Goal: Task Accomplishment & Management: Complete application form

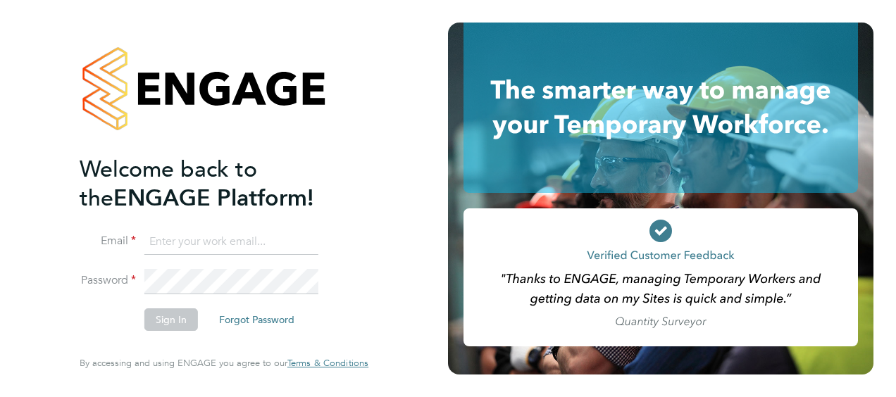
type input "sonja.marzouki@gmail.com"
click at [180, 326] on button "Sign In" at bounding box center [171, 319] width 54 height 23
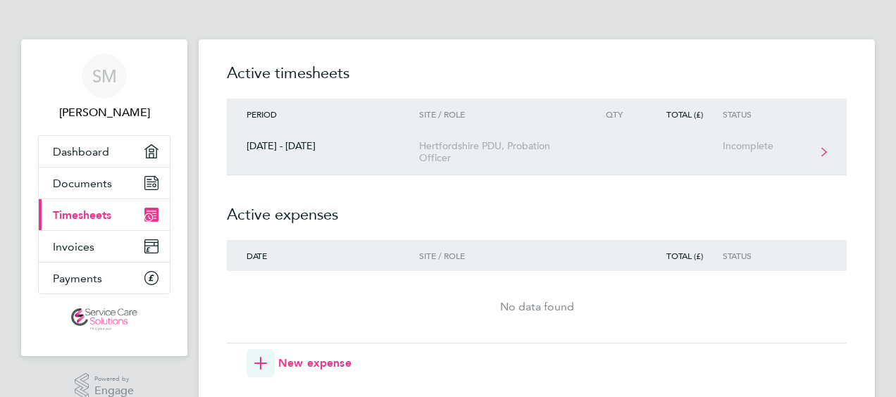
click at [425, 157] on div "Hertfordshire PDU, Probation Officer" at bounding box center [499, 152] width 161 height 24
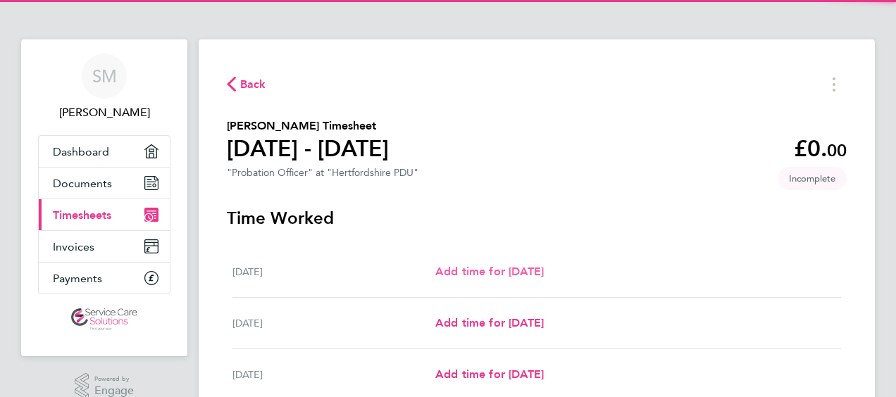
click at [492, 269] on span "Add time for [DATE]" at bounding box center [489, 271] width 108 height 13
select select "30"
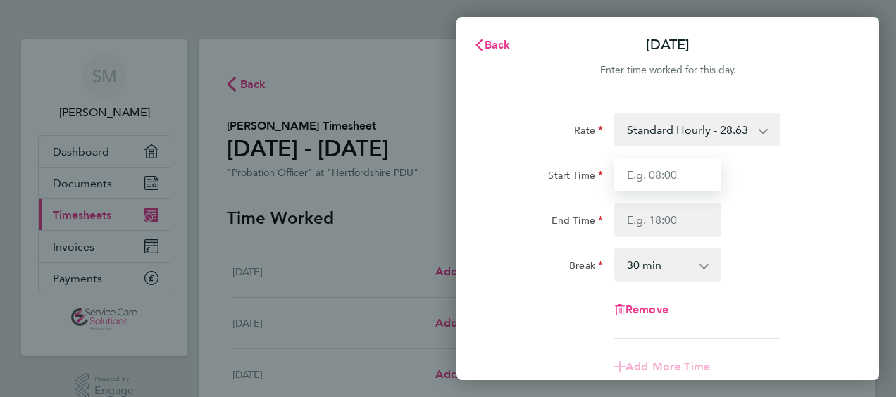
click at [641, 166] on input "Start Time" at bounding box center [667, 175] width 107 height 34
type input "08:00"
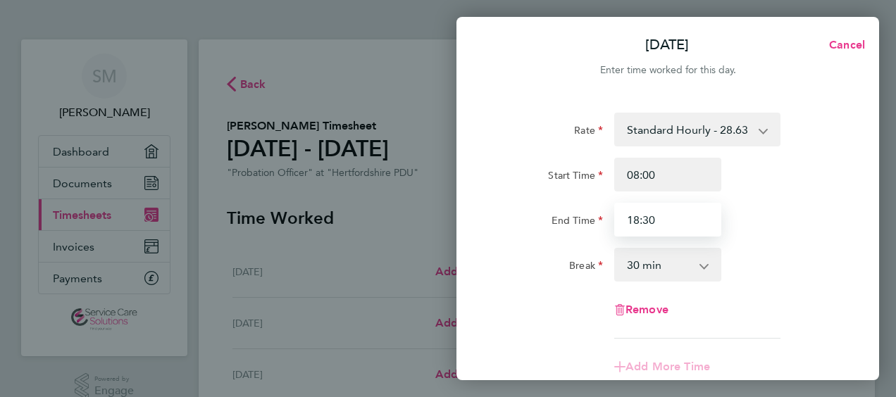
type input "18:30"
click at [653, 263] on select "0 min 15 min 30 min 45 min 60 min 75 min 90 min" at bounding box center [659, 264] width 87 height 31
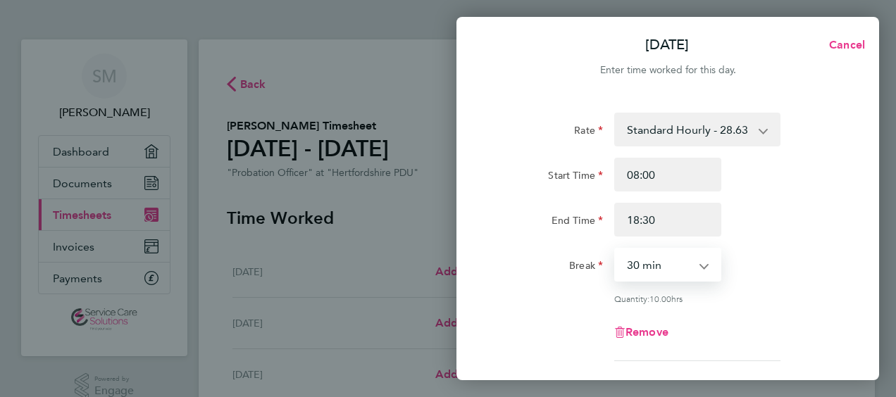
select select "60"
click at [616, 249] on select "0 min 15 min 30 min 45 min 60 min 75 min 90 min" at bounding box center [659, 264] width 87 height 31
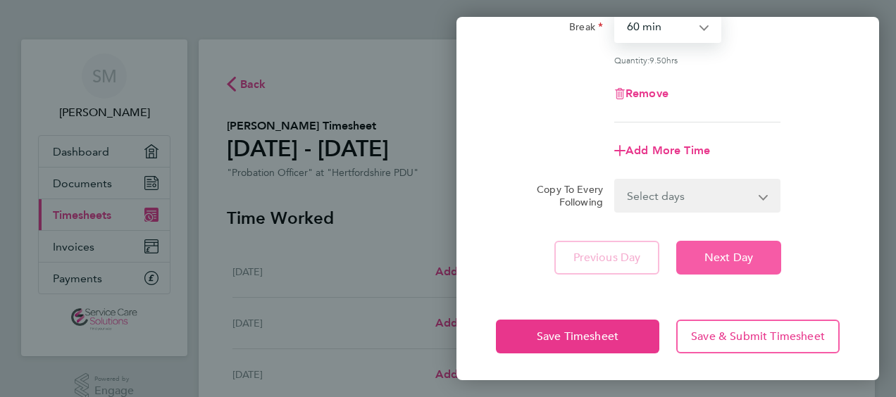
click at [721, 251] on span "Next Day" at bounding box center [728, 258] width 49 height 14
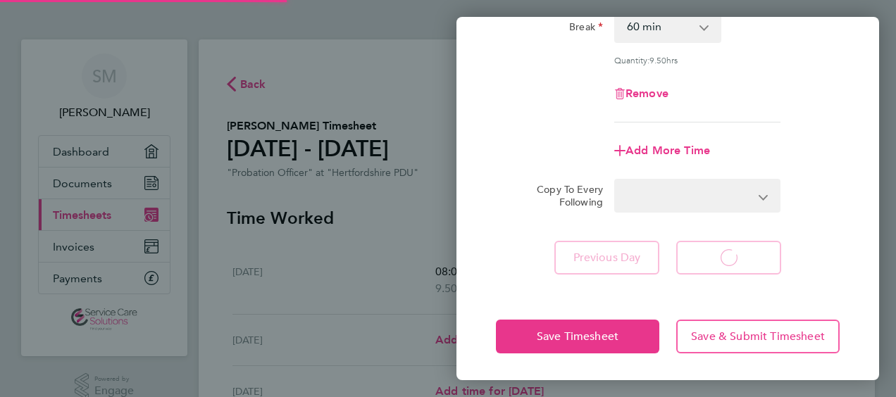
select select "30"
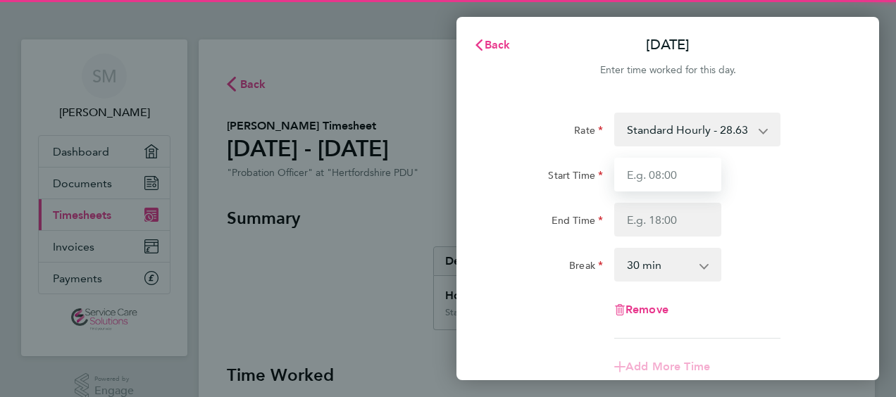
click at [659, 172] on input "Start Time" at bounding box center [667, 175] width 107 height 34
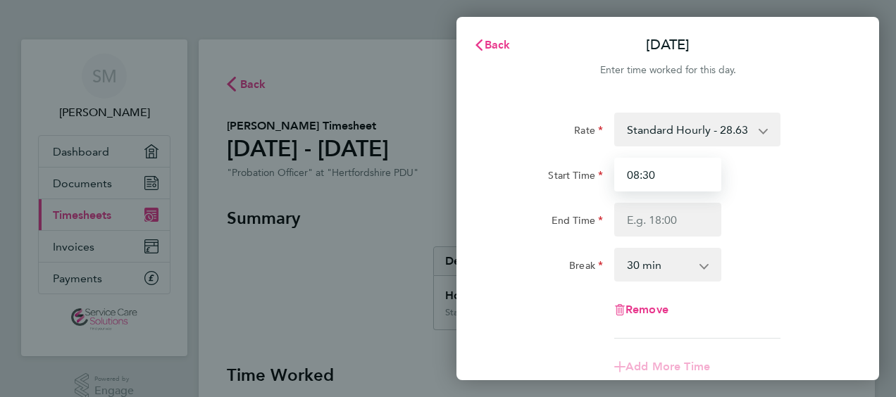
type input "08:30"
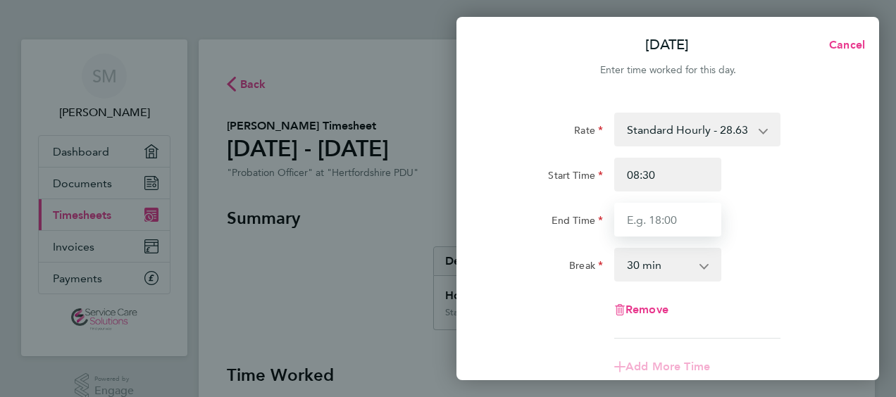
click at [654, 213] on input "End Time" at bounding box center [667, 220] width 107 height 34
type input "17:45"
click at [659, 269] on select "0 min 15 min 30 min 45 min 60 min 75 min 90 min" at bounding box center [659, 264] width 87 height 31
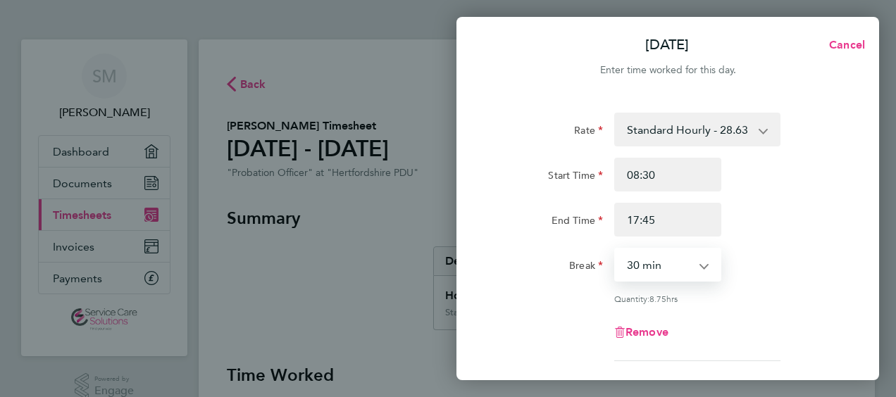
click at [766, 244] on div "Rate Standard Hourly - 28.63 Standard Hourly - 22.44 Standard Hourly - 23.70 St…" at bounding box center [668, 237] width 344 height 249
click at [647, 255] on select "0 min 15 min 30 min 45 min 60 min 75 min 90 min" at bounding box center [659, 264] width 87 height 31
select select "45"
click at [616, 249] on select "0 min 15 min 30 min 45 min 60 min 75 min 90 min" at bounding box center [659, 264] width 87 height 31
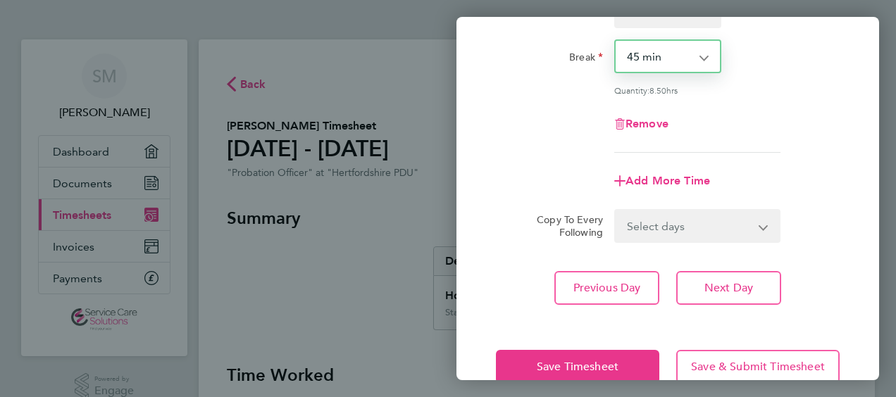
scroll to position [211, 0]
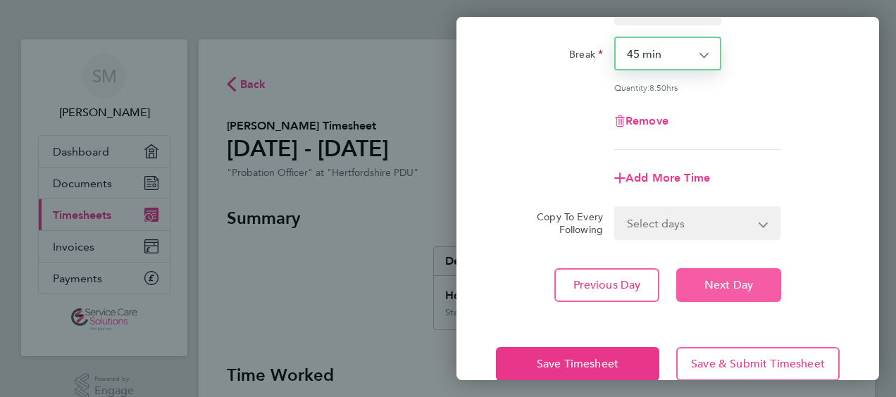
click at [722, 280] on span "Next Day" at bounding box center [728, 285] width 49 height 14
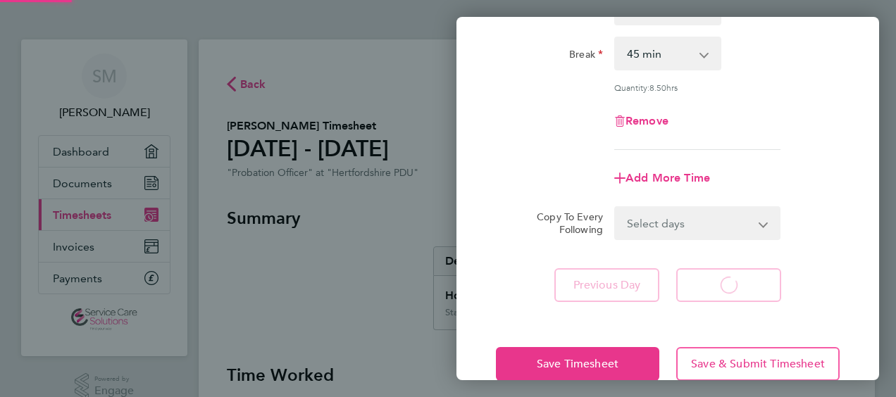
select select "30"
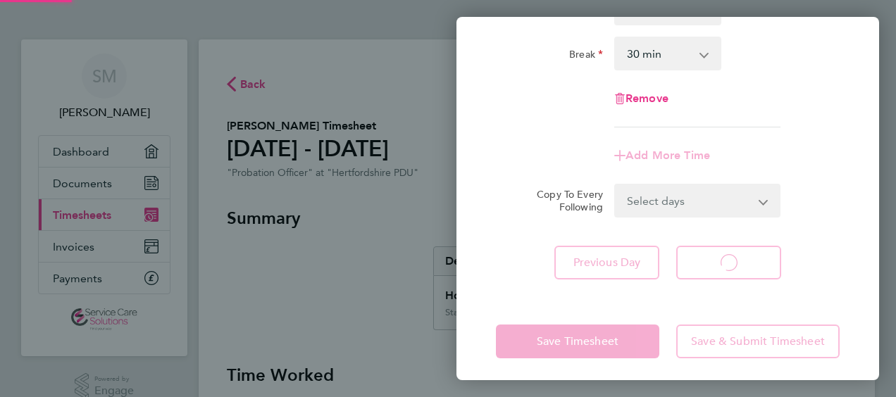
select select "30"
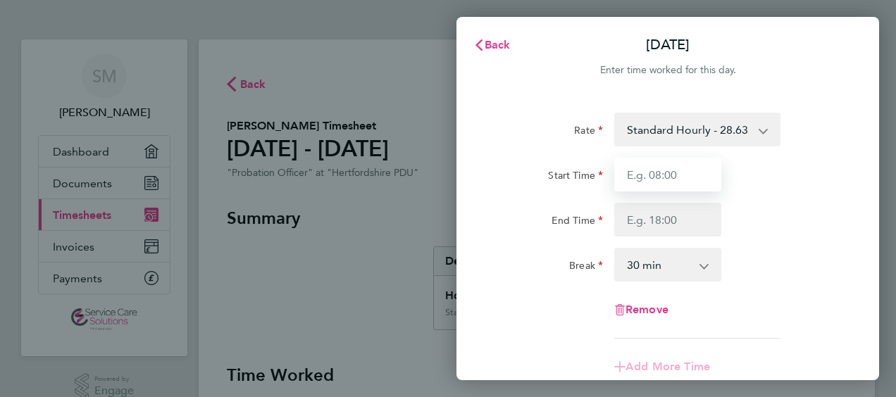
click at [676, 175] on input "Start Time" at bounding box center [667, 175] width 107 height 34
type input "09:00"
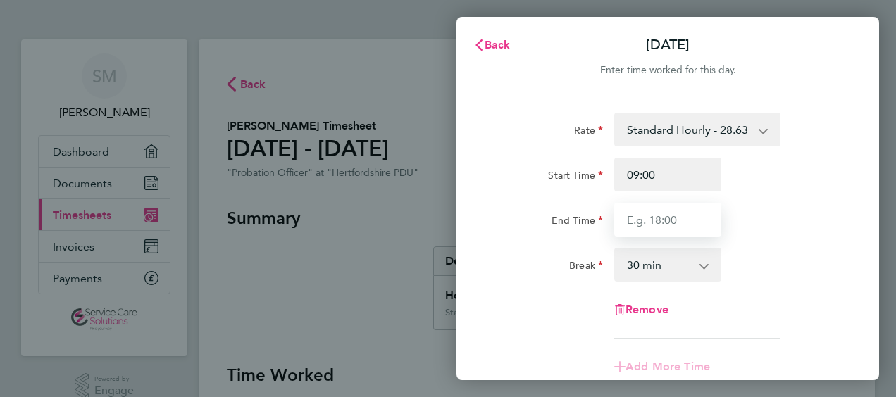
click at [639, 220] on input "End Time" at bounding box center [667, 220] width 107 height 34
type input "18:00"
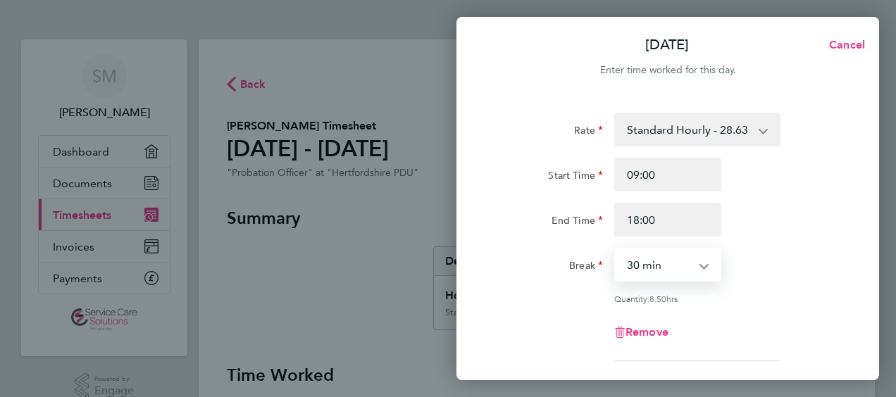
click at [632, 262] on select "0 min 15 min 30 min 45 min 60 min 75 min 90 min" at bounding box center [659, 264] width 87 height 31
select select "60"
click at [616, 249] on select "0 min 15 min 30 min 45 min 60 min 75 min 90 min" at bounding box center [659, 264] width 87 height 31
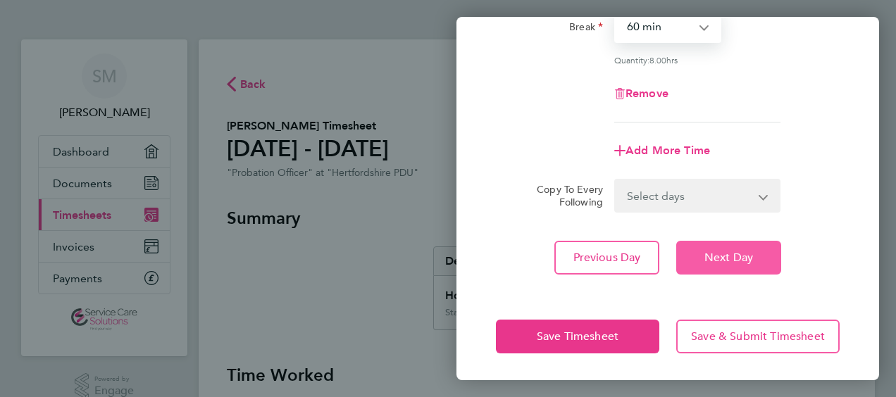
click at [730, 258] on span "Next Day" at bounding box center [728, 258] width 49 height 14
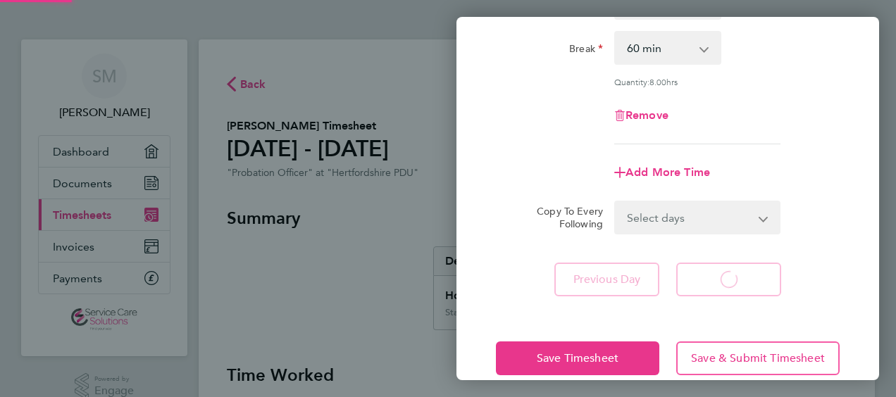
select select "30"
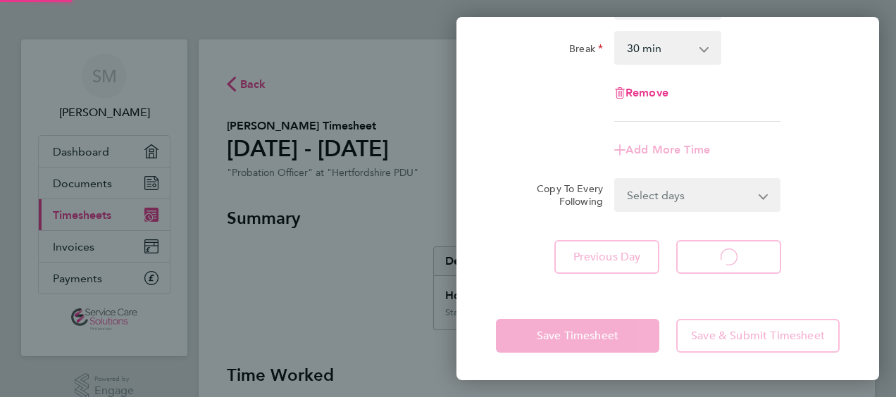
select select "30"
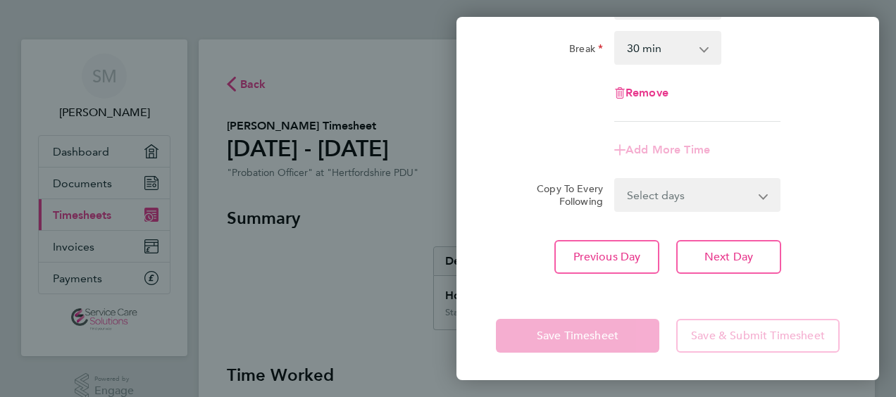
scroll to position [6, 0]
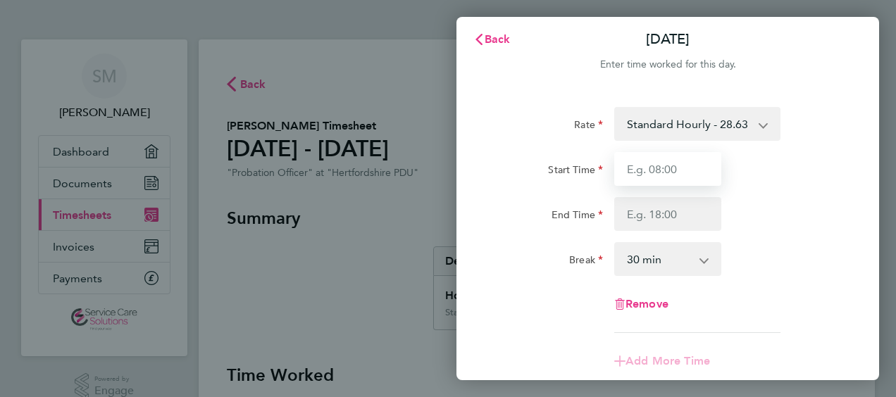
click at [643, 172] on input "Start Time" at bounding box center [667, 169] width 107 height 34
type input "08:00"
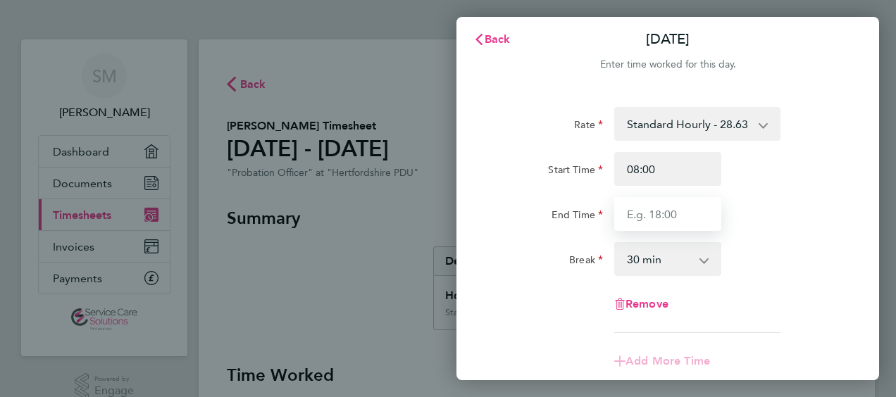
click at [646, 210] on input "End Time" at bounding box center [667, 214] width 107 height 34
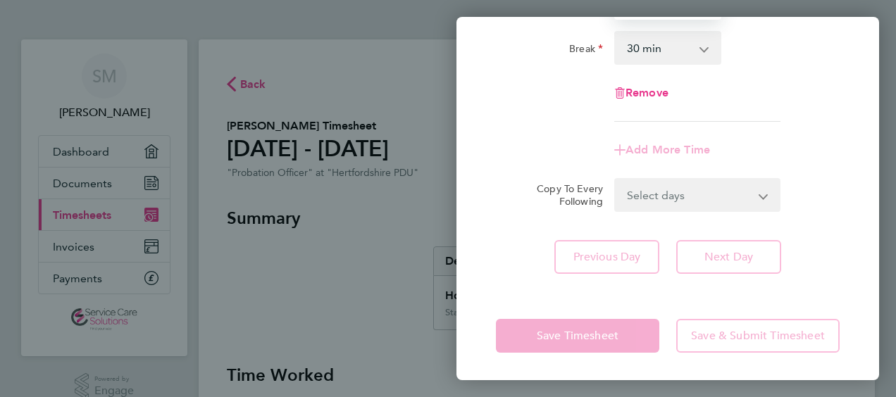
type input "17:00"
click at [827, 276] on div "Rate Standard Hourly - 28.63 Standard Hourly - 22.44 Standard Hourly - 23.70 St…" at bounding box center [667, 85] width 423 height 412
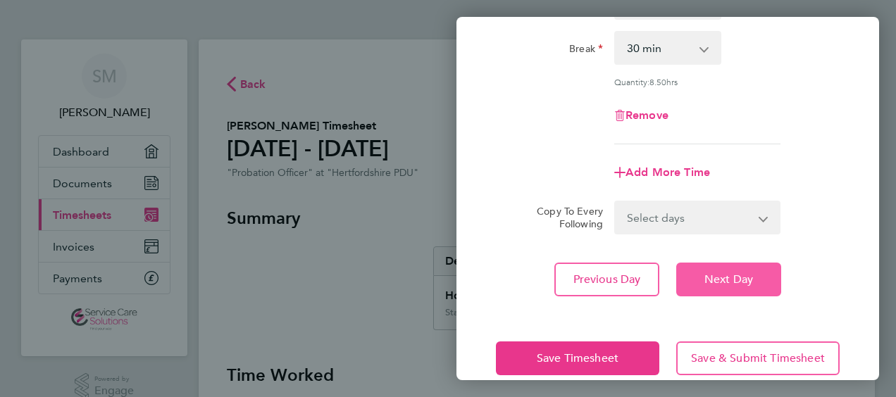
click at [721, 268] on button "Next Day" at bounding box center [728, 280] width 105 height 34
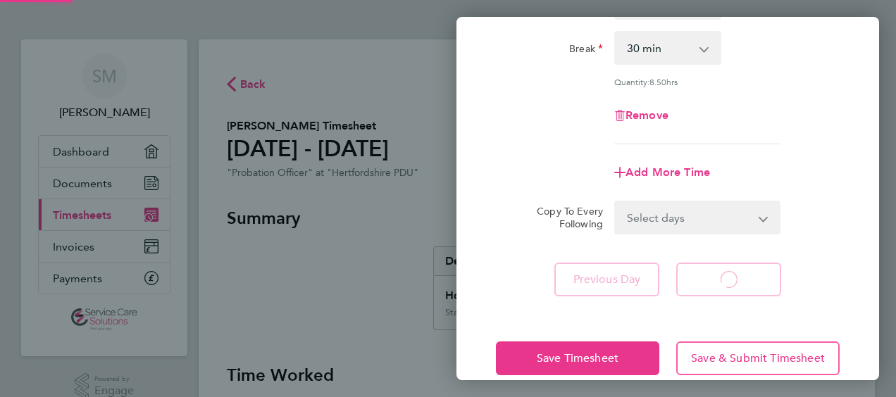
select select "30"
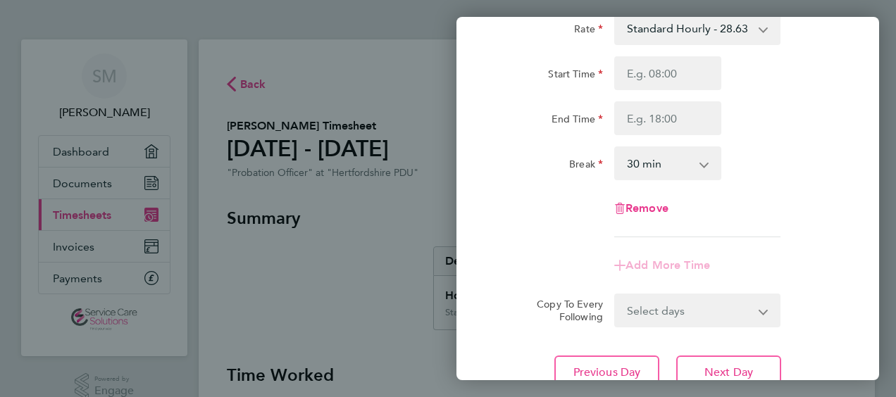
scroll to position [6, 0]
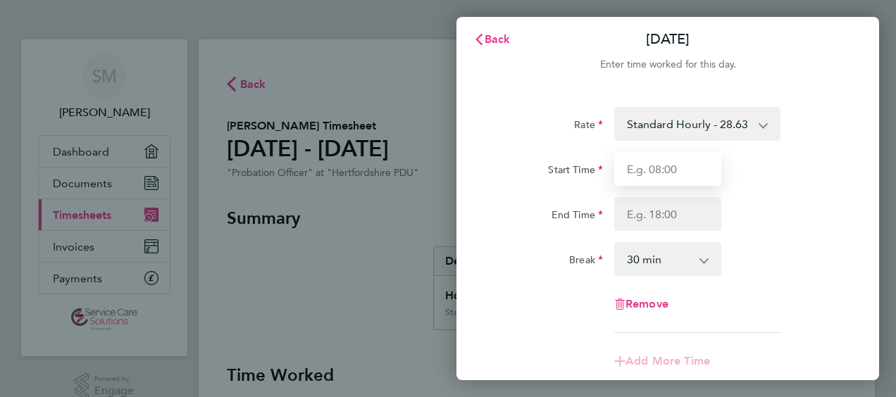
click at [678, 168] on input "Start Time" at bounding box center [667, 169] width 107 height 34
type input "08:15"
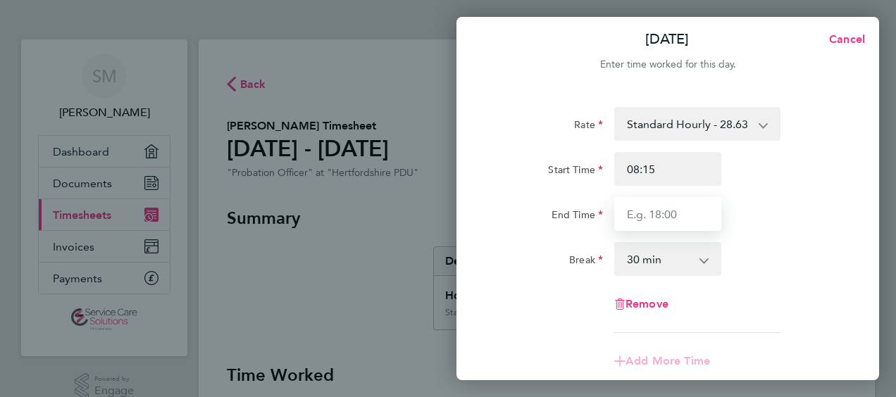
click at [656, 220] on input "End Time" at bounding box center [667, 214] width 107 height 34
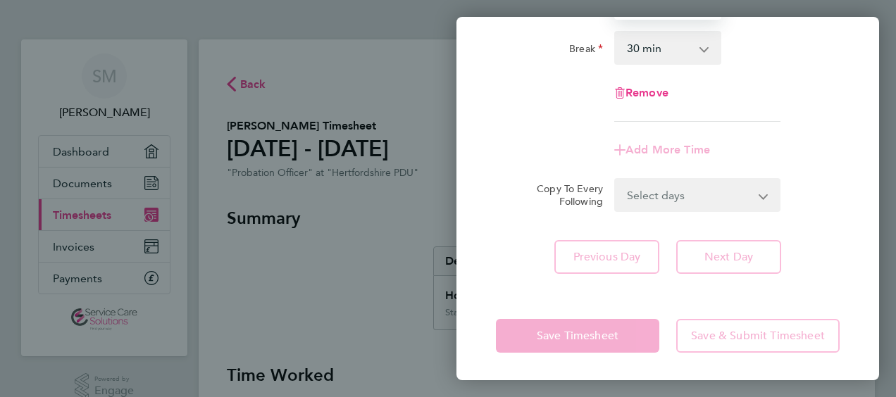
type input "15:15"
click at [601, 289] on div "Rate Standard Hourly - 28.63 Standard Hourly - 22.44 Standard Hourly - 23.70 St…" at bounding box center [667, 85] width 423 height 412
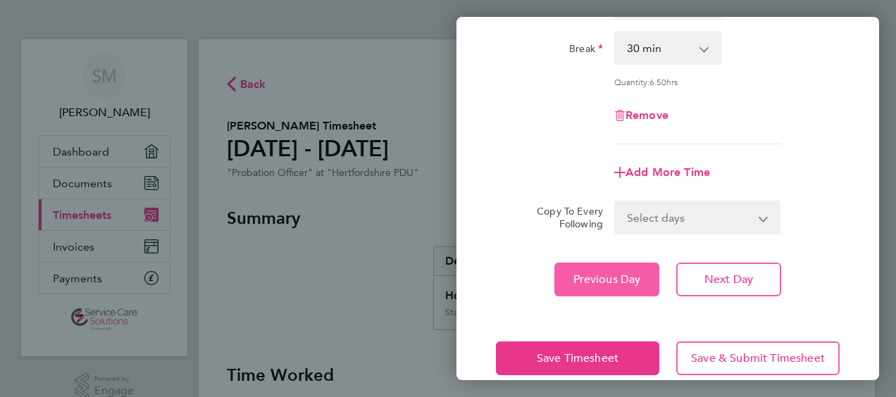
click at [599, 263] on button "Previous Day" at bounding box center [606, 280] width 105 height 34
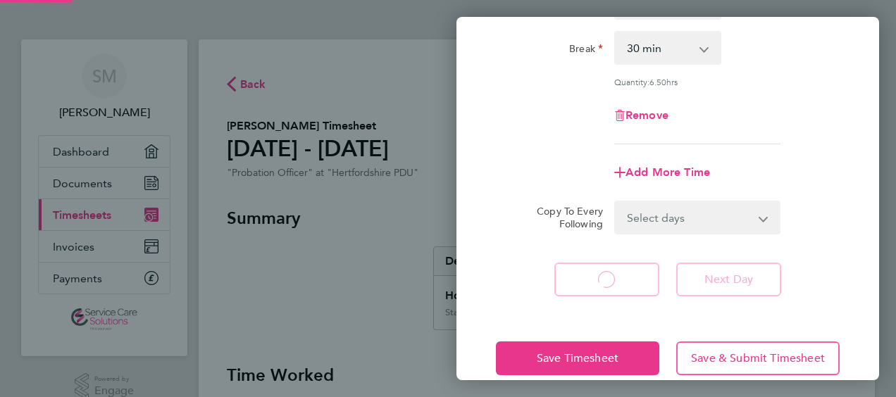
select select "30"
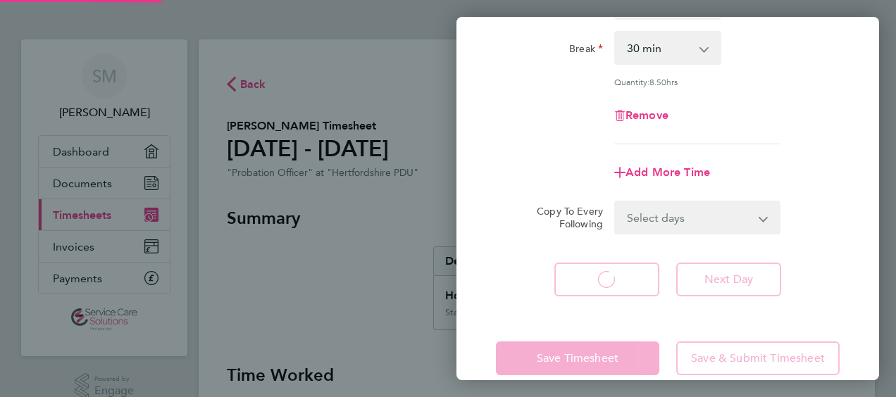
select select "30"
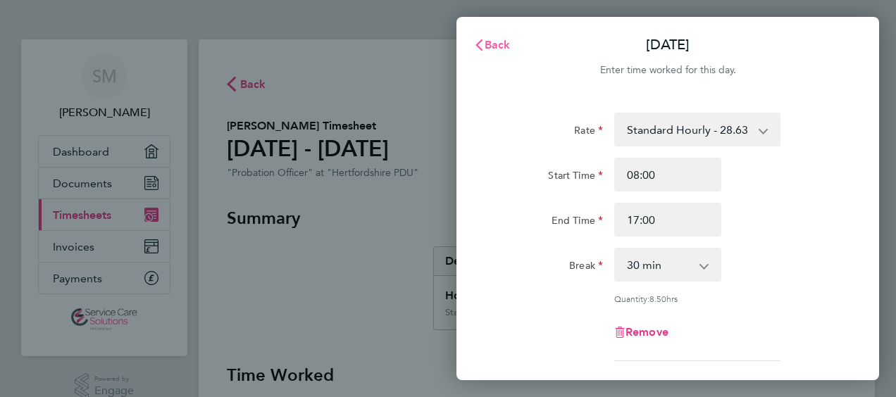
click at [491, 51] on button "Back" at bounding box center [491, 45] width 65 height 28
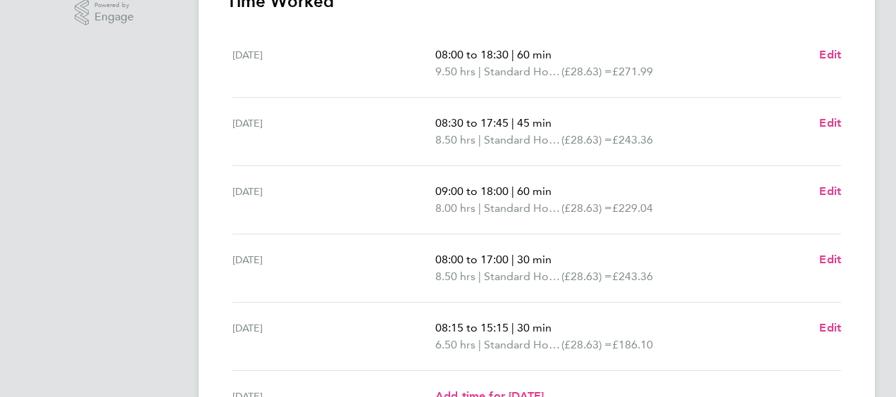
scroll to position [352, 0]
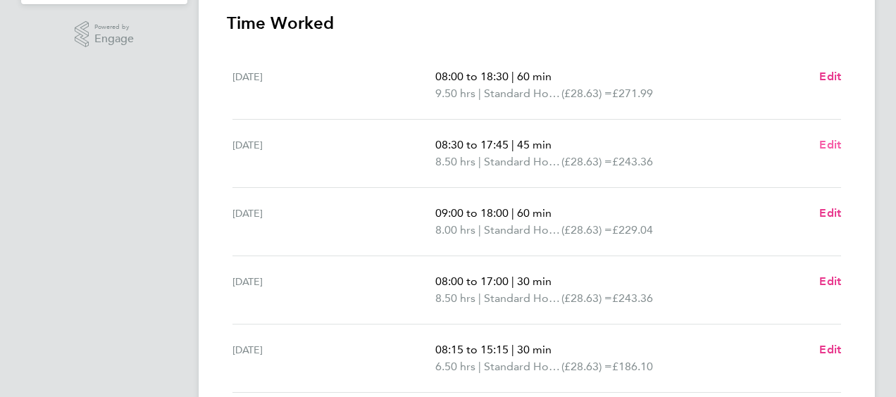
click at [832, 139] on span "Edit" at bounding box center [830, 144] width 22 height 13
select select "45"
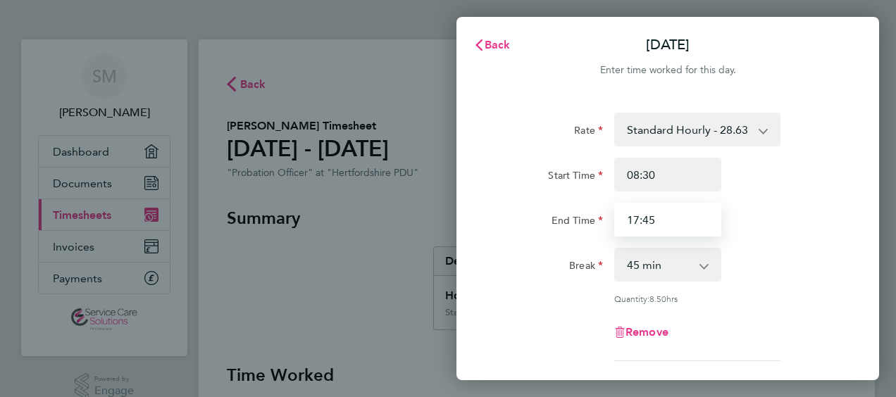
click at [679, 227] on input "17:45" at bounding box center [667, 220] width 107 height 34
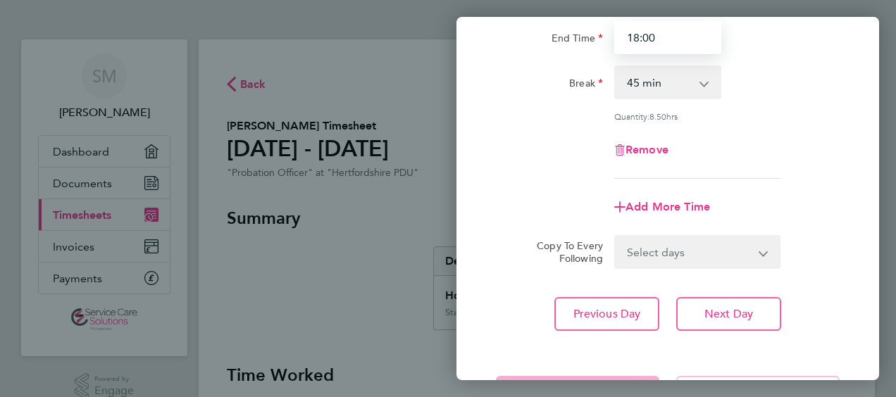
scroll to position [239, 0]
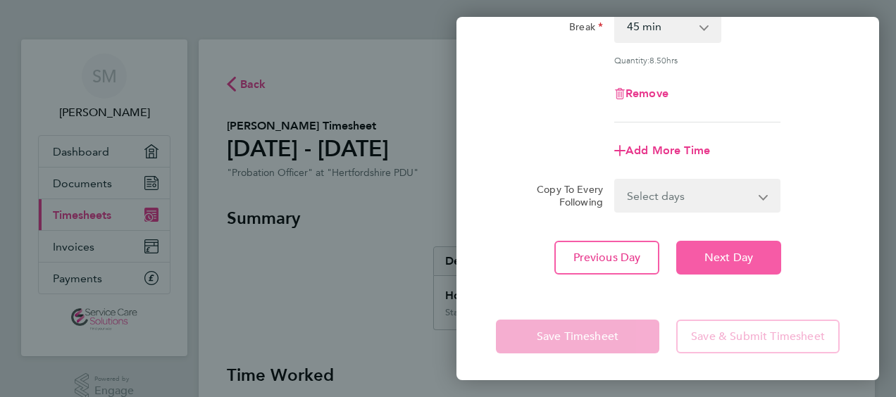
type input "18:00"
click at [720, 251] on span "Next Day" at bounding box center [728, 258] width 49 height 14
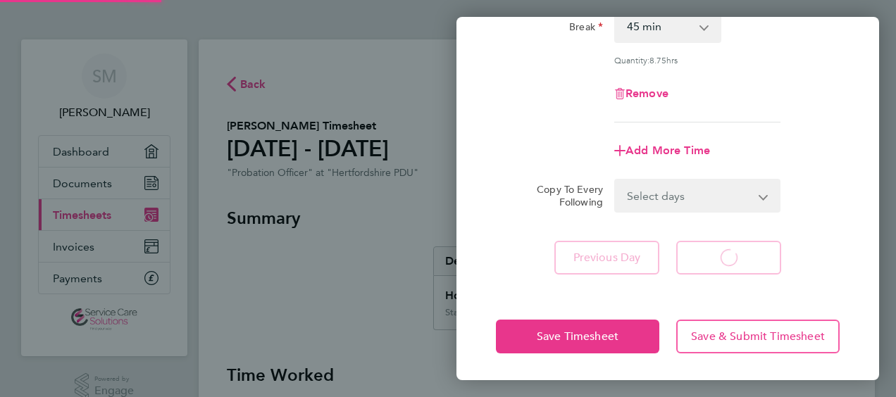
select select "60"
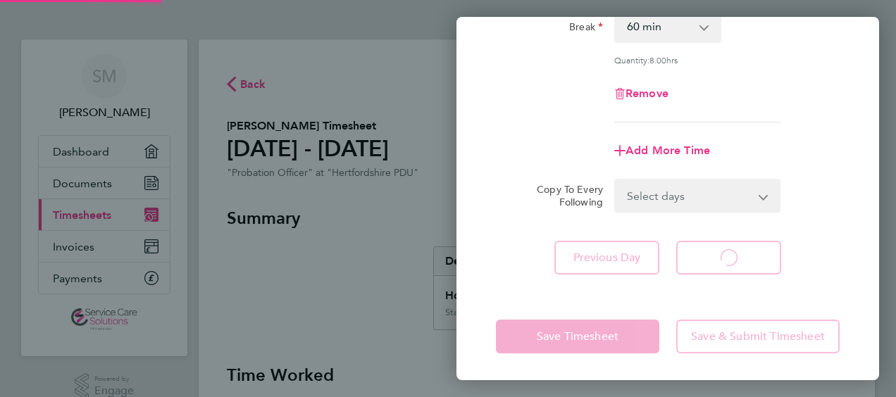
select select "60"
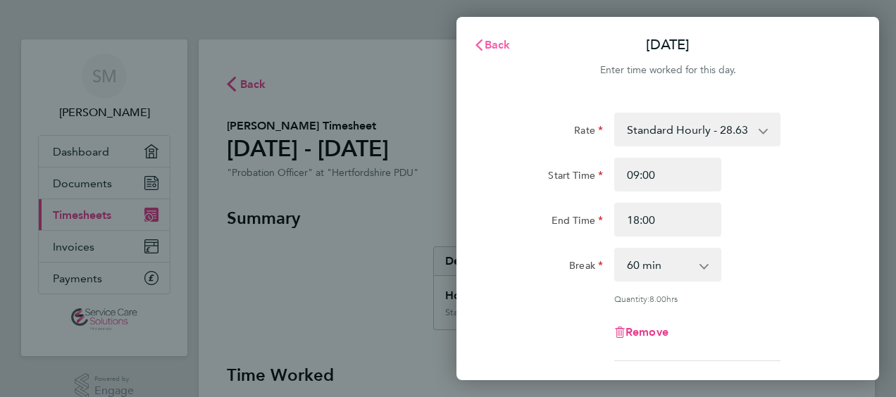
click at [494, 35] on button "Back" at bounding box center [491, 45] width 65 height 28
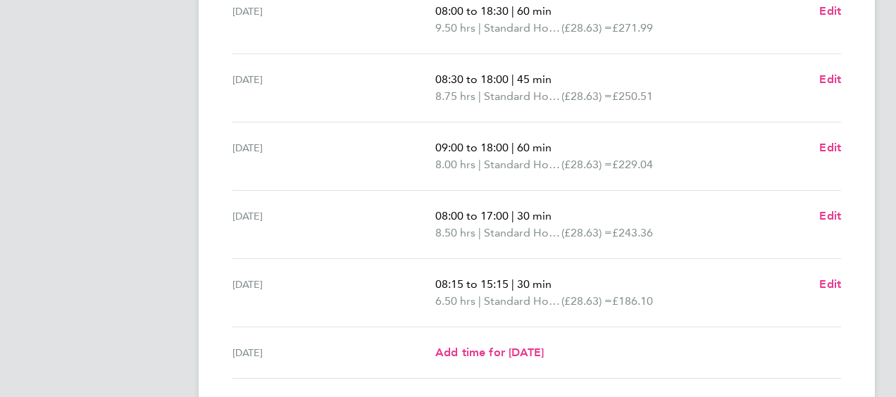
scroll to position [423, 0]
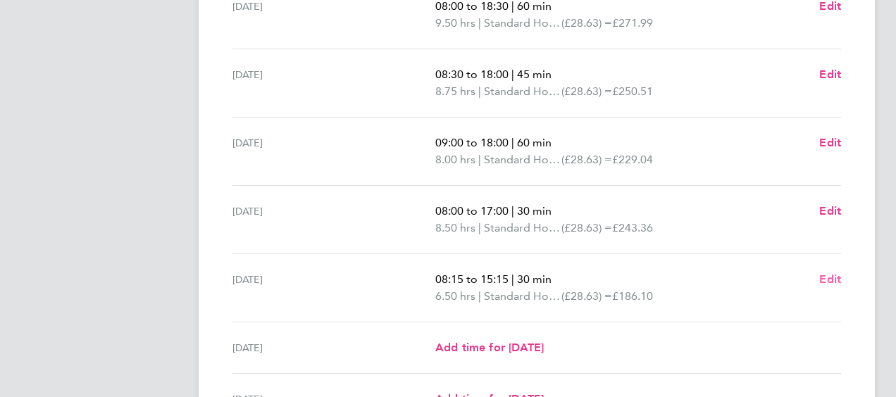
click at [832, 275] on span "Edit" at bounding box center [830, 279] width 22 height 13
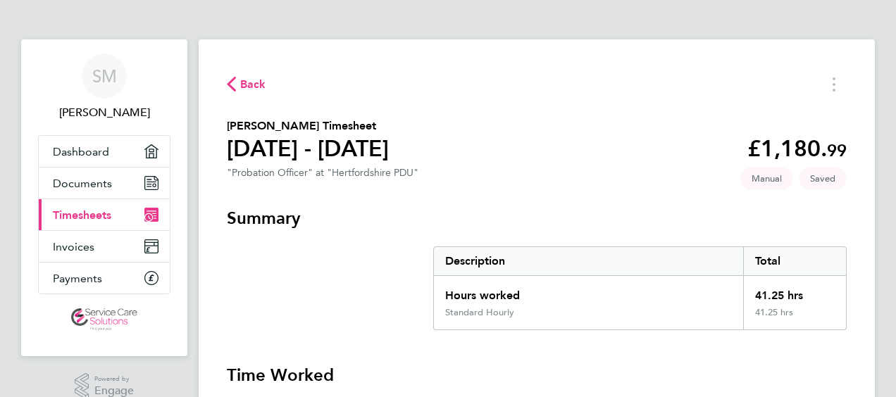
select select "30"
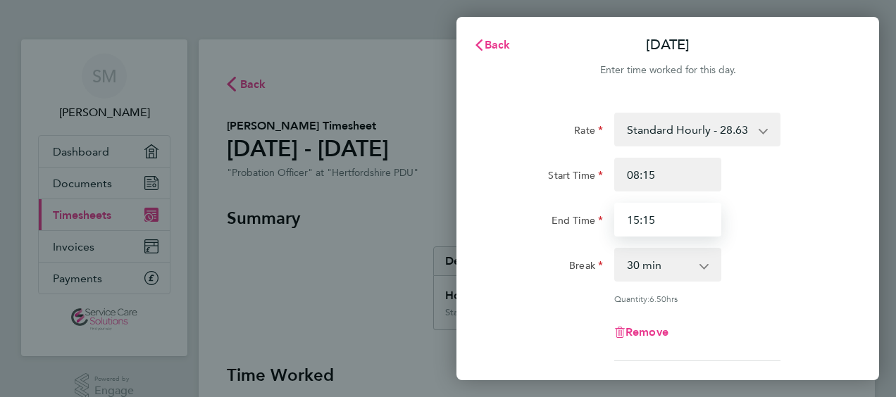
drag, startPoint x: 710, startPoint y: 216, endPoint x: 625, endPoint y: 210, distance: 85.4
click at [625, 210] on input "15:15" at bounding box center [667, 220] width 107 height 34
type input "16:00"
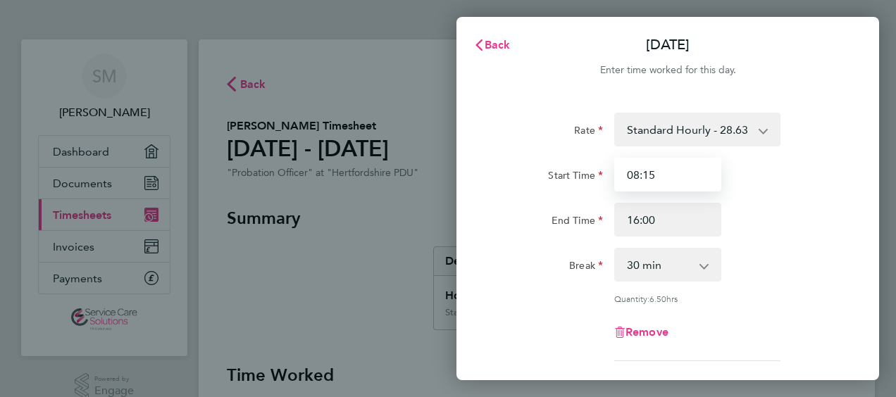
click at [673, 175] on input "08:15" at bounding box center [667, 175] width 107 height 34
type input "08:30"
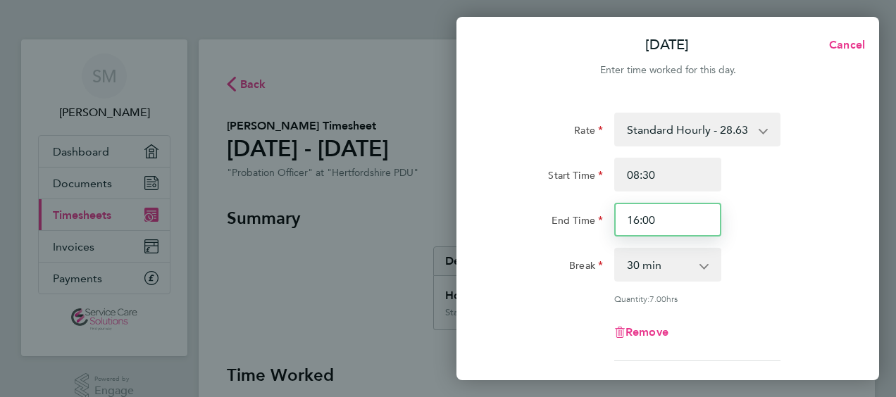
click at [670, 220] on input "16:00" at bounding box center [667, 220] width 107 height 34
type input "16:30"
click at [561, 137] on div "Rate" at bounding box center [549, 127] width 107 height 28
click at [488, 304] on div "Rate Standard Hourly - 28.63 Standard Hourly - 22.44 Standard Hourly - 23.70 St…" at bounding box center [667, 313] width 423 height 435
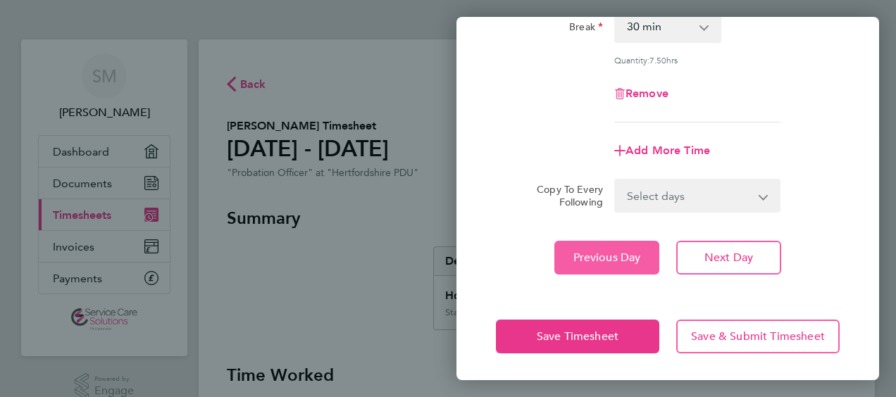
click at [621, 261] on span "Previous Day" at bounding box center [607, 258] width 68 height 14
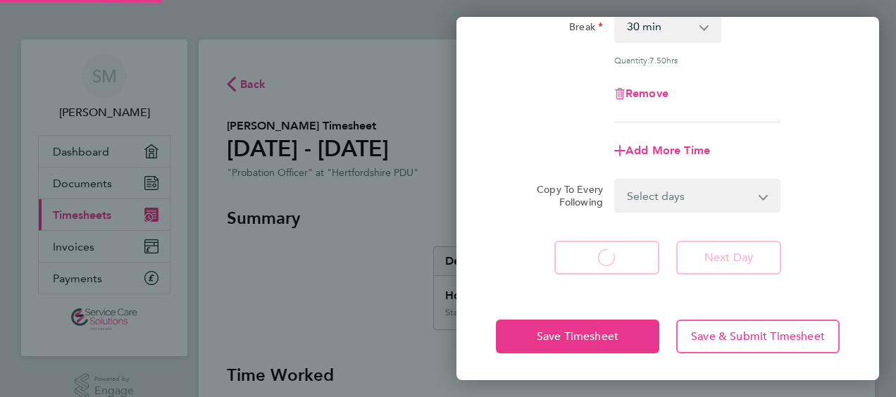
select select "30"
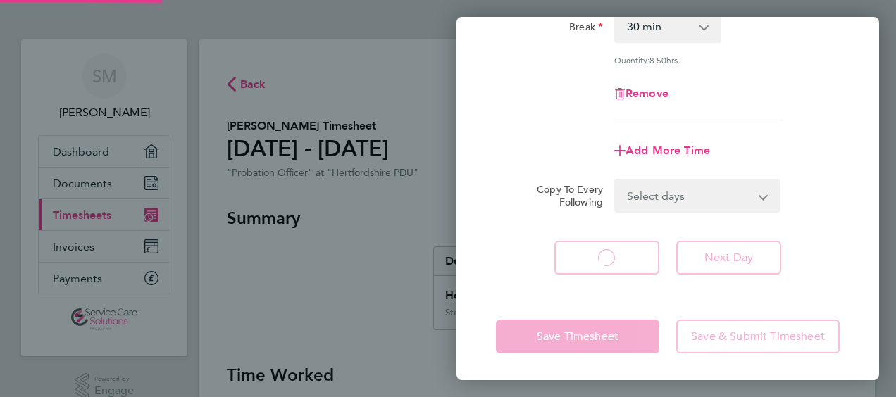
select select "30"
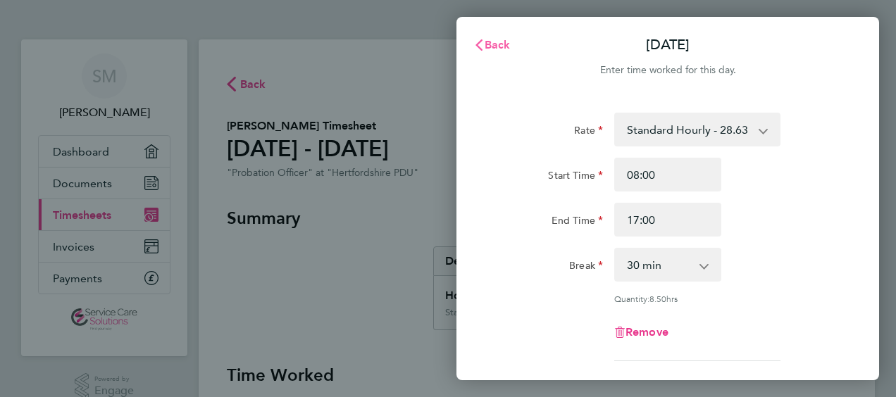
click at [487, 42] on span "Back" at bounding box center [498, 44] width 26 height 13
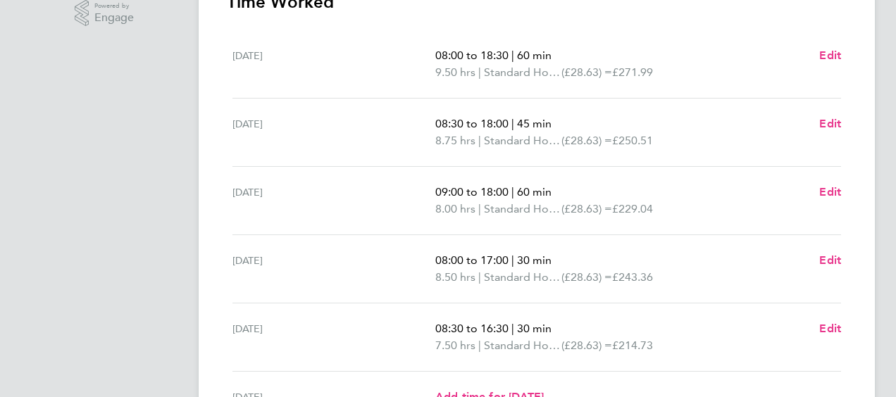
scroll to position [352, 0]
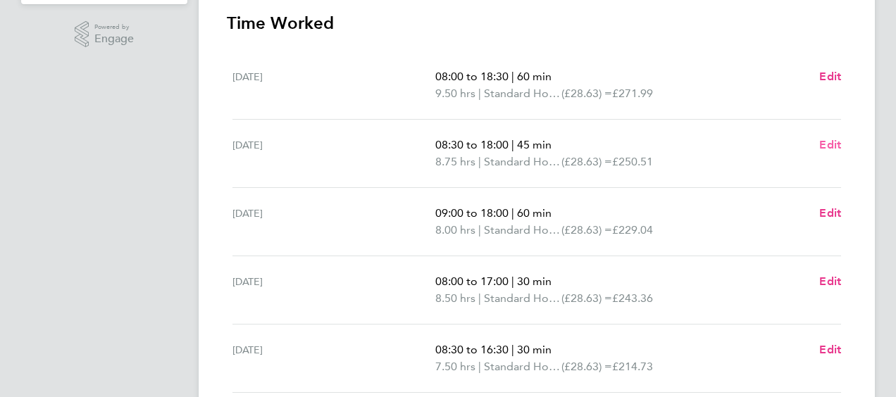
click at [821, 142] on span "Edit" at bounding box center [830, 144] width 22 height 13
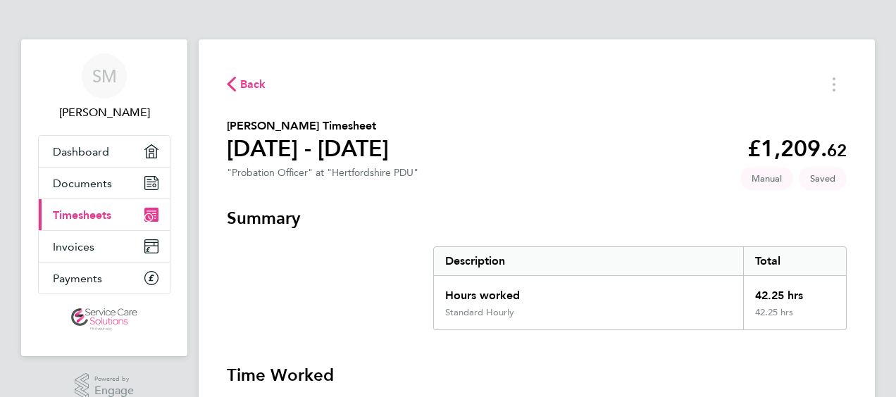
select select "45"
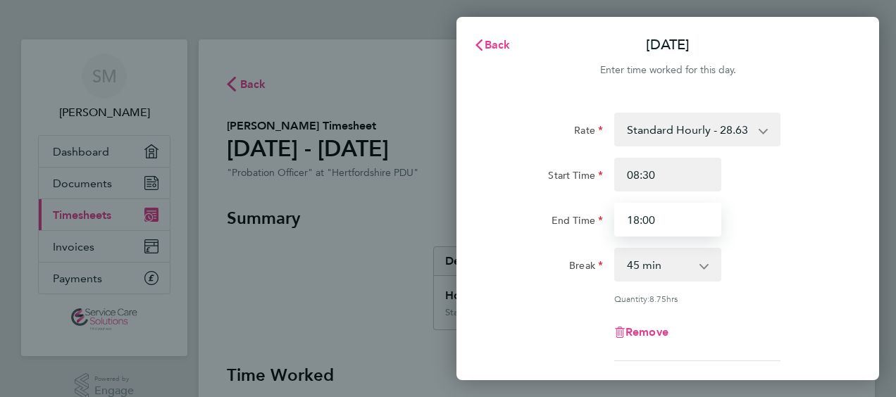
click at [679, 220] on input "18:00" at bounding box center [667, 220] width 107 height 34
drag, startPoint x: 679, startPoint y: 220, endPoint x: 634, endPoint y: 220, distance: 45.1
click at [643, 221] on input "18:00" at bounding box center [667, 220] width 107 height 34
type input "17:30"
click at [631, 273] on select "0 min 15 min 30 min 45 min 60 min 75 min 90 min" at bounding box center [659, 264] width 87 height 31
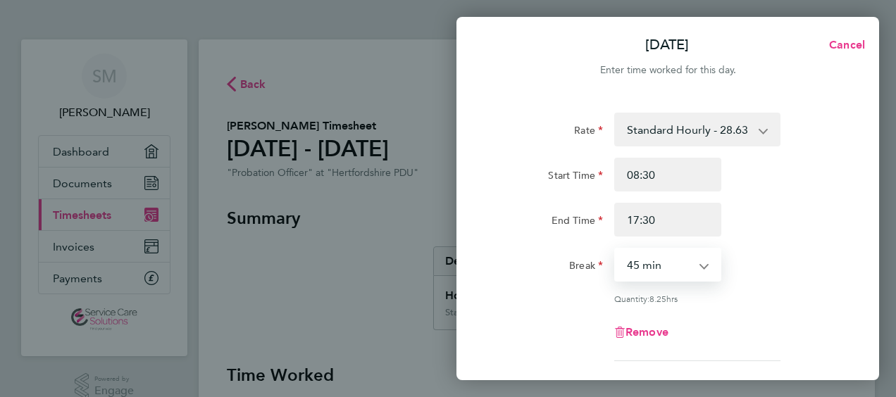
select select "30"
click at [616, 249] on select "0 min 15 min 30 min 45 min 60 min 75 min 90 min" at bounding box center [659, 264] width 87 height 31
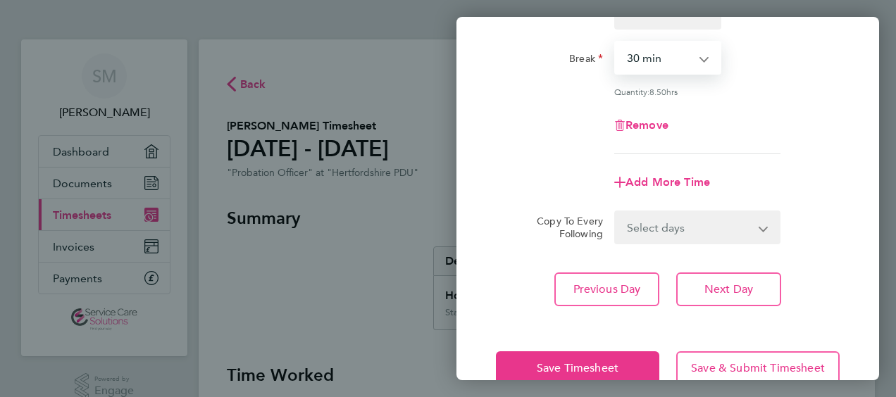
scroll to position [239, 0]
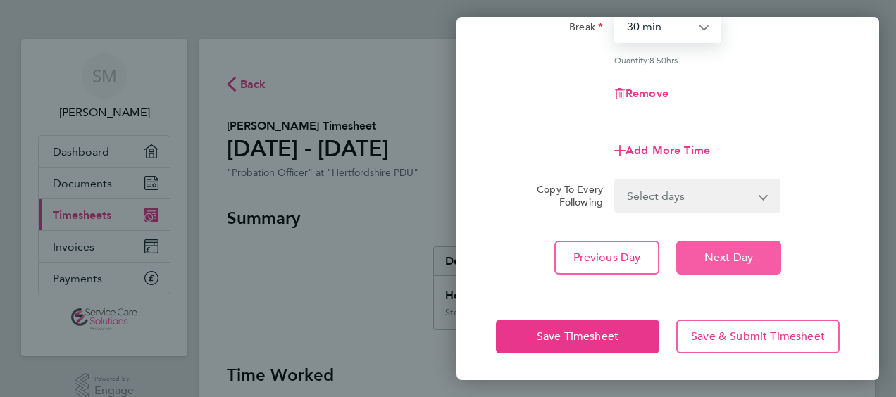
click at [735, 259] on span "Next Day" at bounding box center [728, 258] width 49 height 14
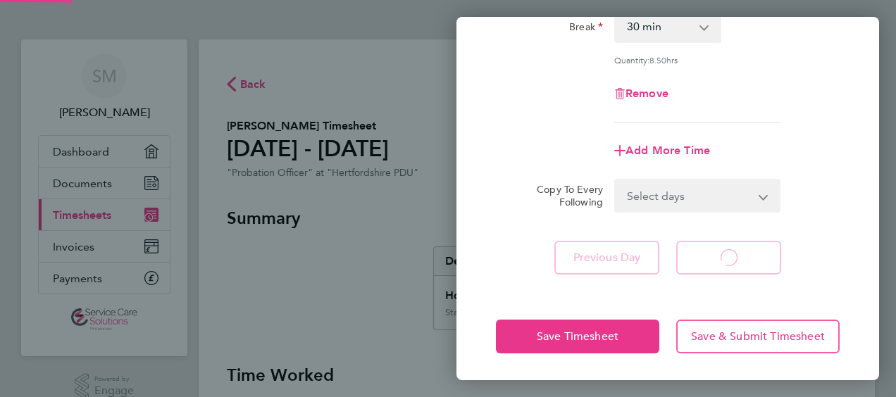
select select "60"
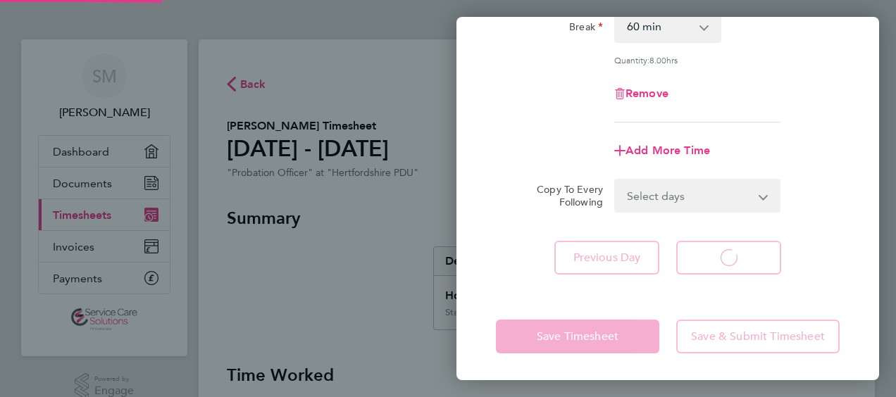
select select "60"
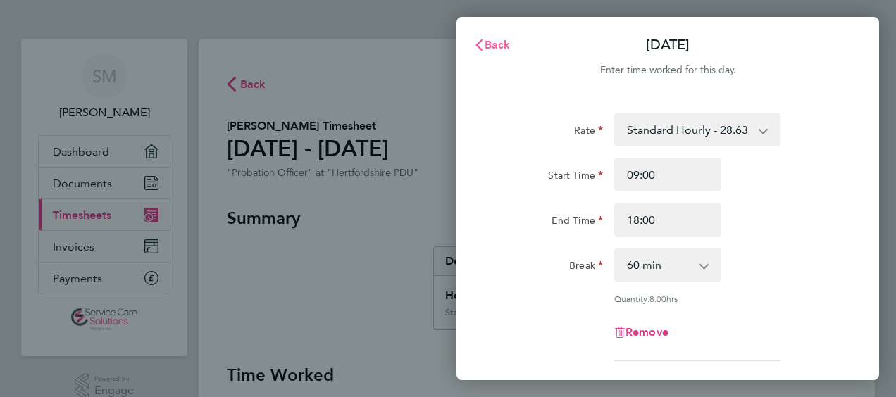
click at [485, 38] on span "Back" at bounding box center [498, 44] width 26 height 13
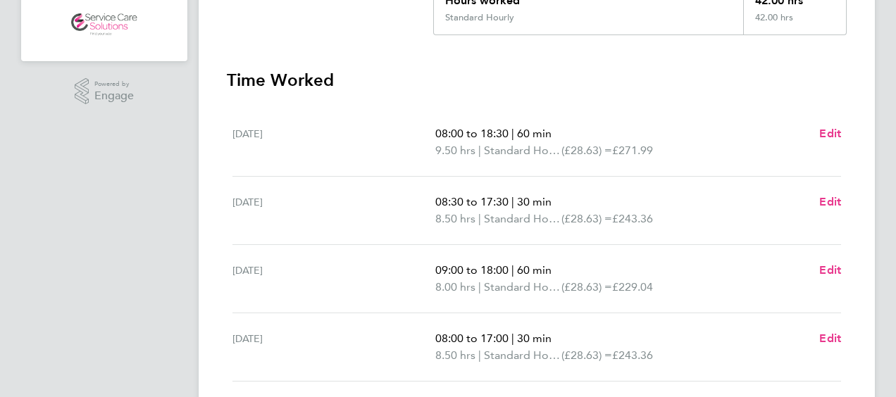
scroll to position [423, 0]
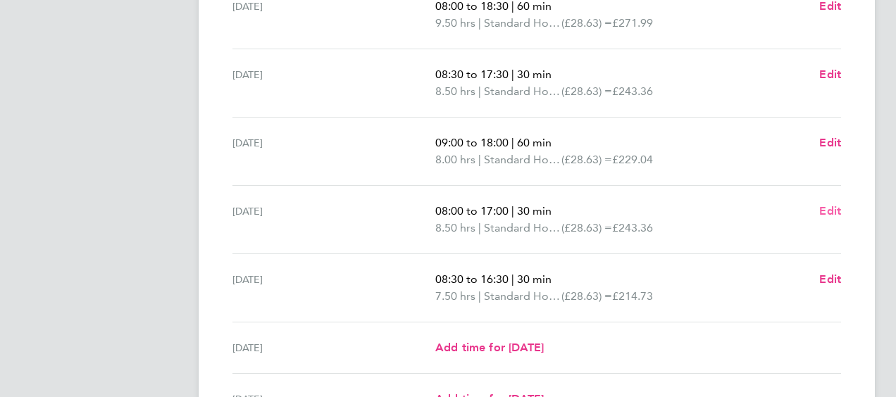
click at [828, 211] on span "Edit" at bounding box center [830, 210] width 22 height 13
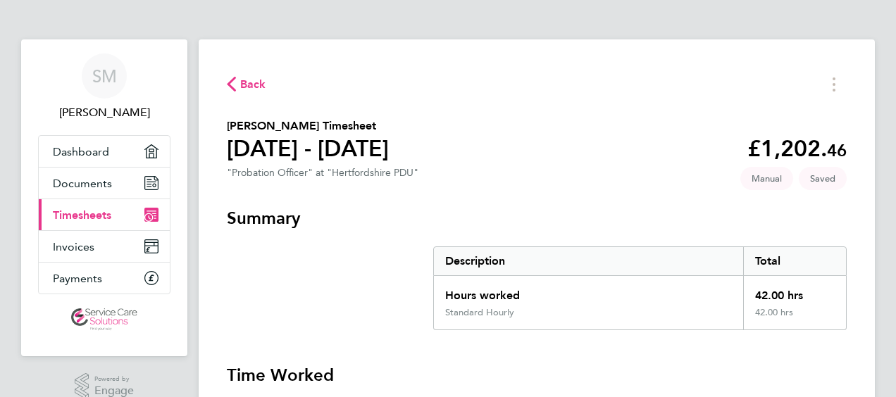
select select "30"
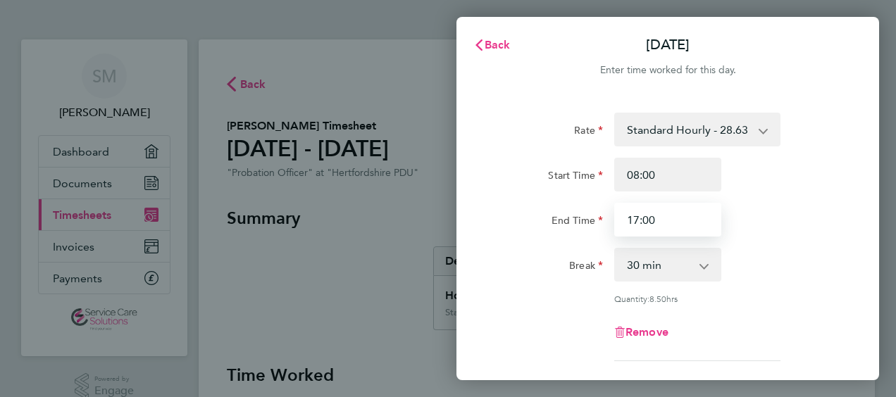
click at [676, 218] on input "17:00" at bounding box center [667, 220] width 107 height 34
type input "17:30"
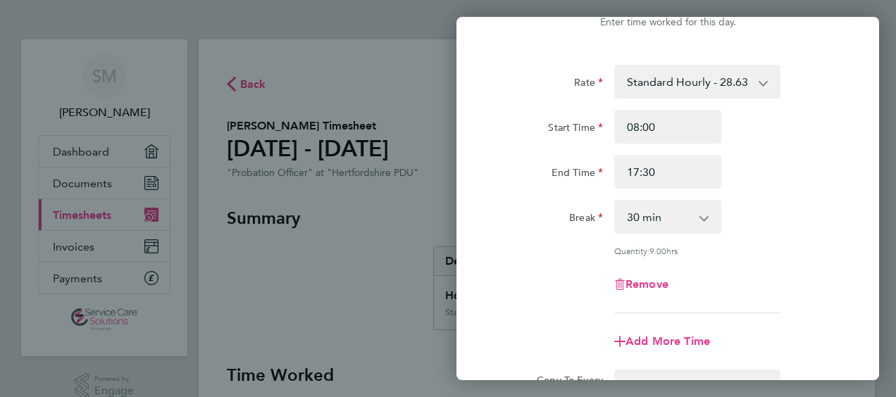
scroll to position [239, 0]
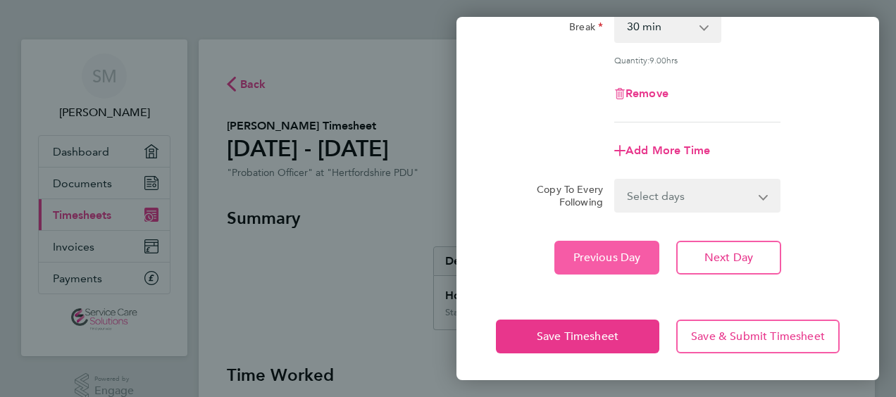
click at [565, 253] on button "Previous Day" at bounding box center [606, 258] width 105 height 34
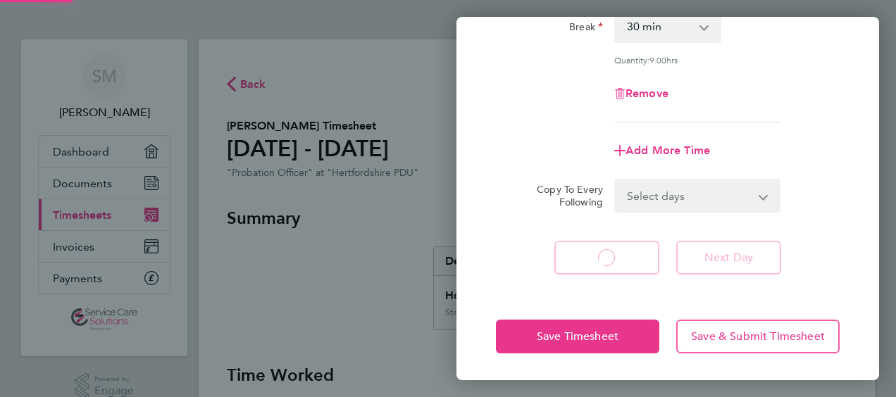
select select "60"
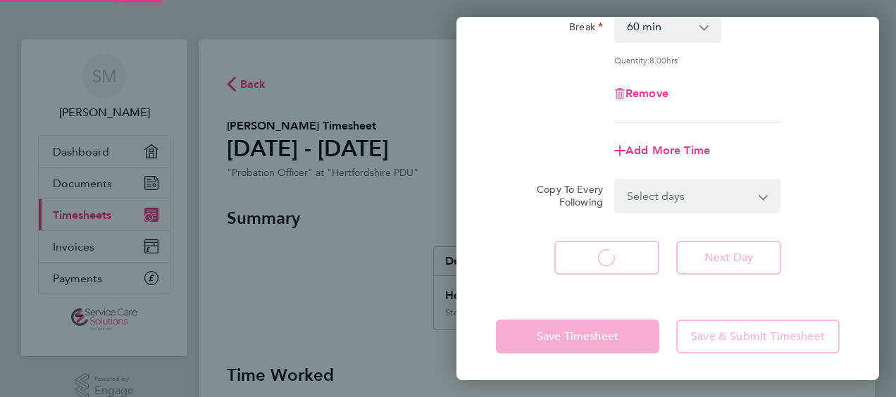
select select "60"
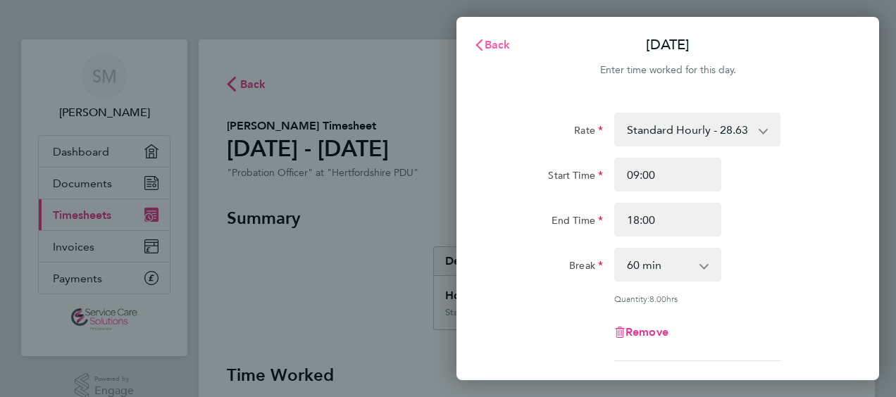
click at [484, 48] on icon "button" at bounding box center [478, 44] width 11 height 11
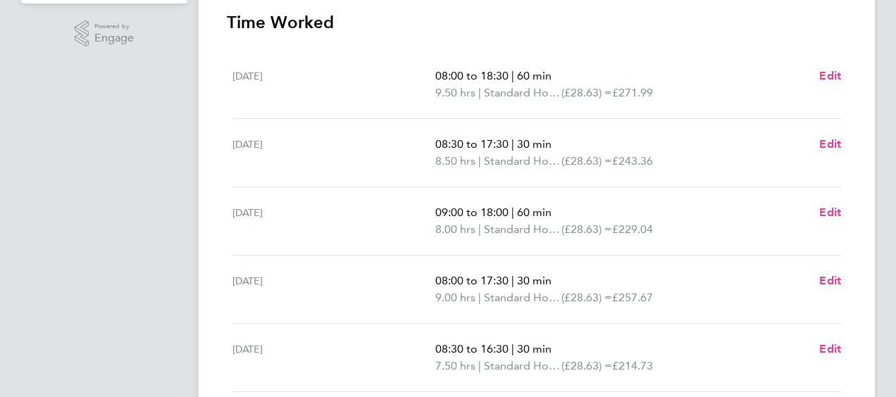
scroll to position [352, 0]
click at [823, 349] on span "Edit" at bounding box center [830, 349] width 22 height 13
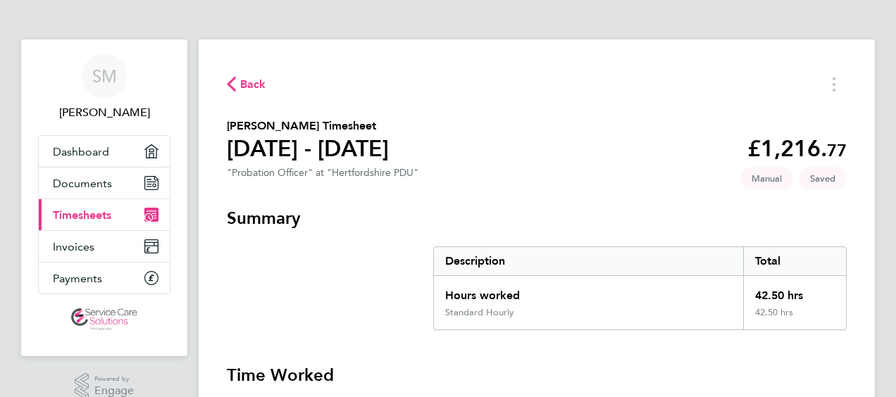
select select "30"
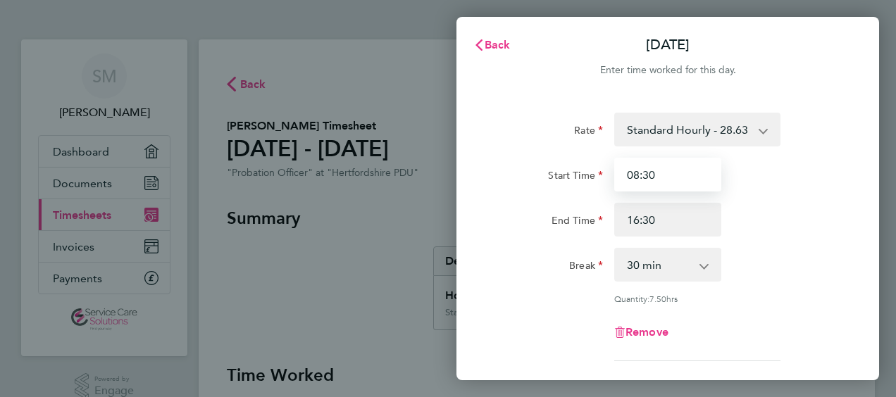
click at [690, 182] on input "08:30" at bounding box center [667, 175] width 107 height 34
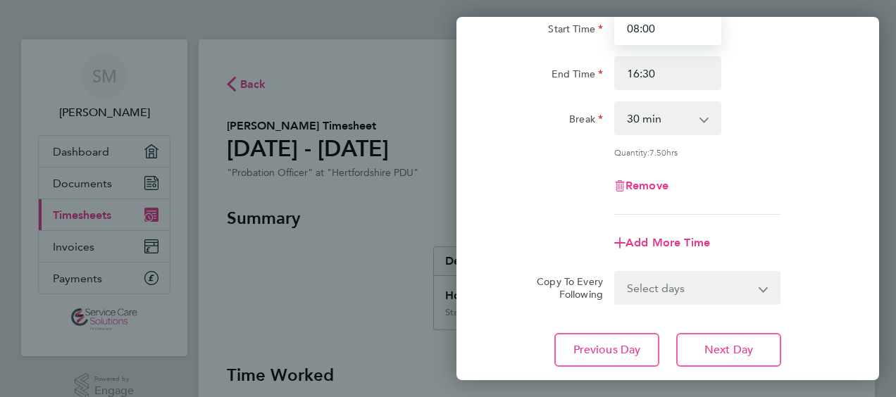
scroll to position [239, 0]
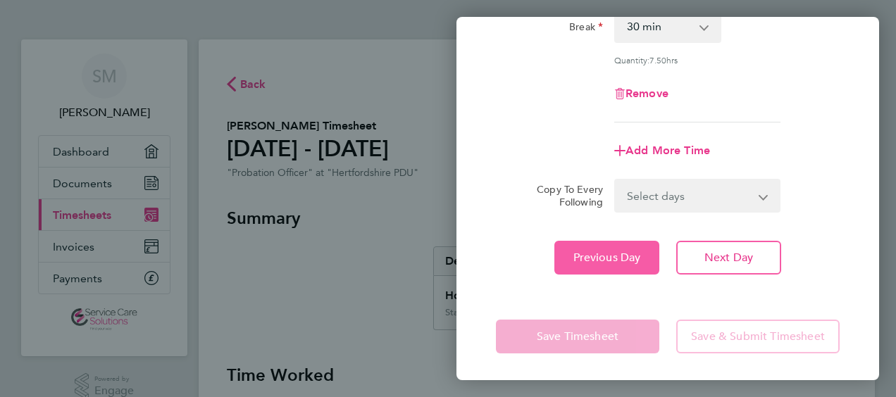
type input "08:00"
click at [563, 250] on button "Previous Day" at bounding box center [606, 258] width 105 height 34
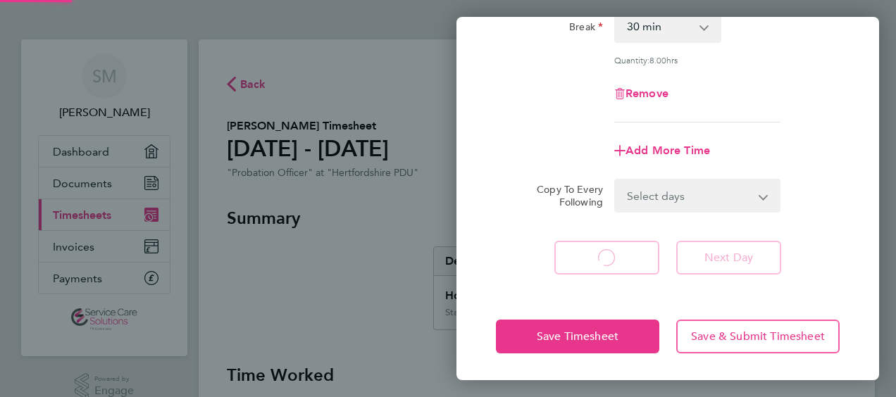
select select "30"
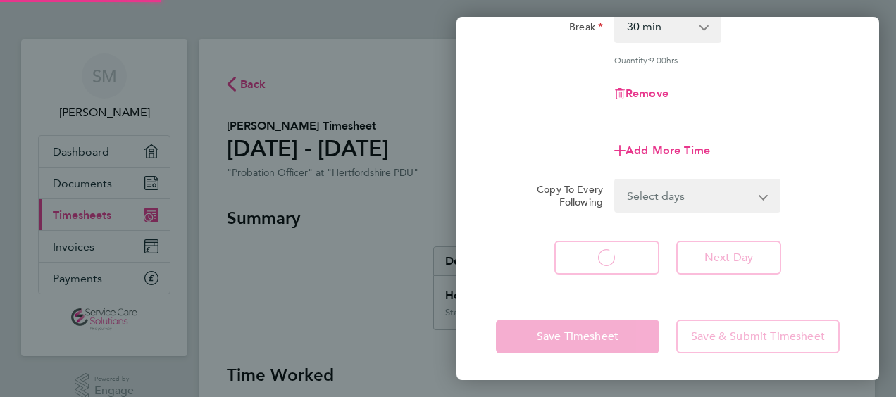
select select "30"
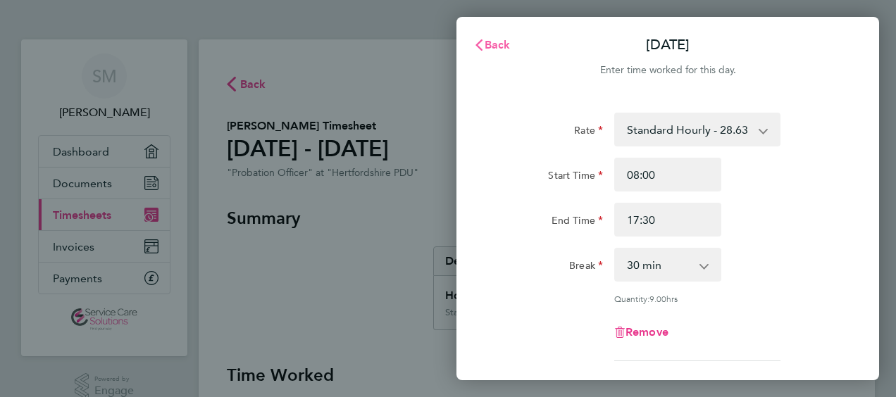
drag, startPoint x: 498, startPoint y: 39, endPoint x: 497, endPoint y: 46, distance: 7.1
click at [498, 40] on span "Back" at bounding box center [498, 44] width 26 height 13
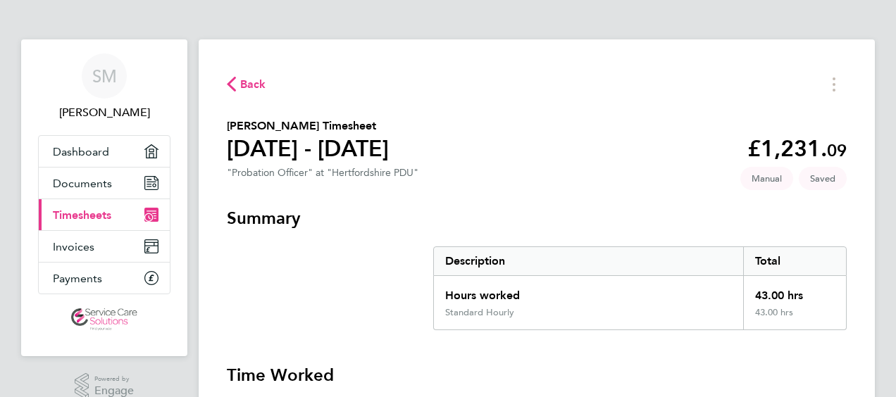
click at [230, 77] on icon "button" at bounding box center [231, 84] width 9 height 15
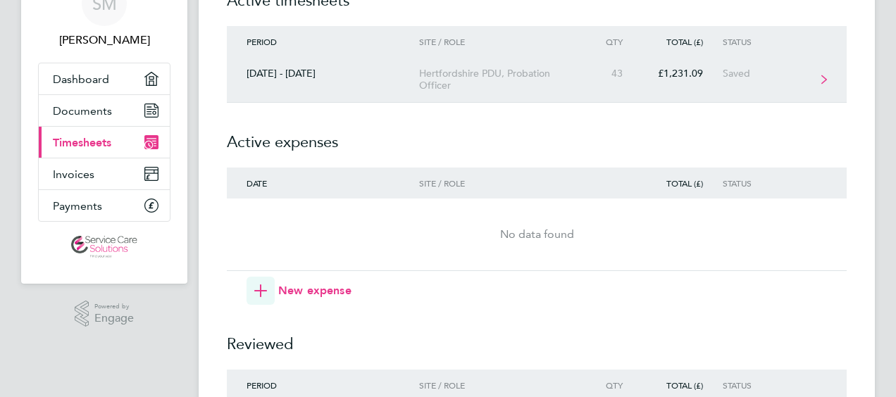
scroll to position [70, 0]
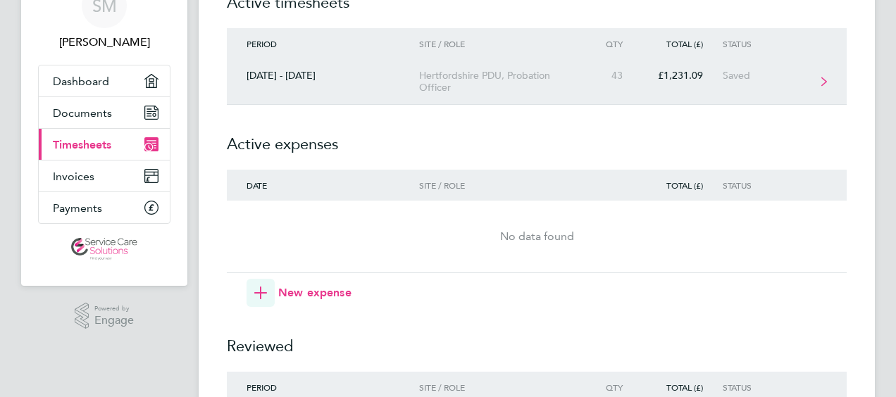
click at [458, 76] on div "Hertfordshire PDU, Probation Officer" at bounding box center [499, 82] width 161 height 24
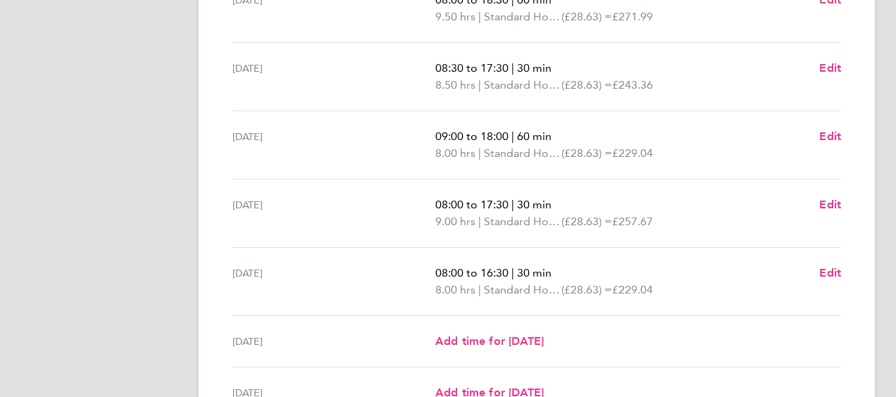
scroll to position [493, 0]
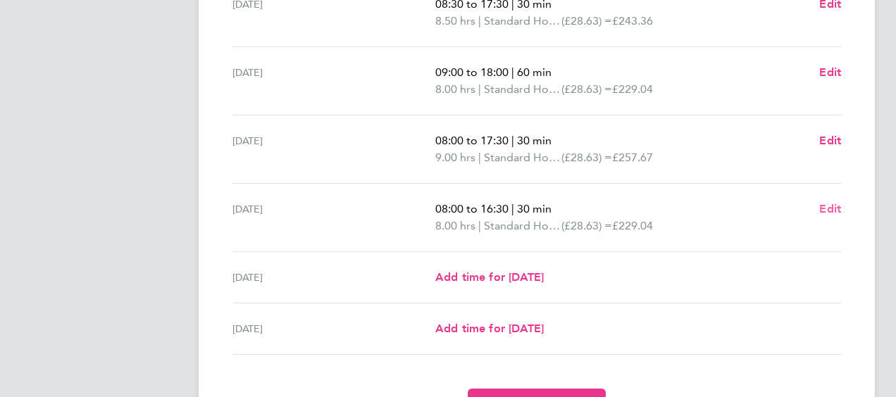
click at [832, 206] on span "Edit" at bounding box center [830, 208] width 22 height 13
select select "30"
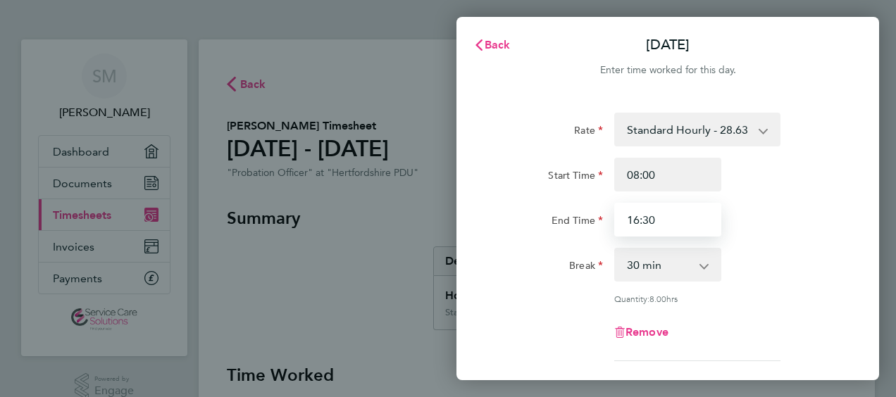
click at [655, 218] on input "16:30" at bounding box center [667, 220] width 107 height 34
type input "16:20"
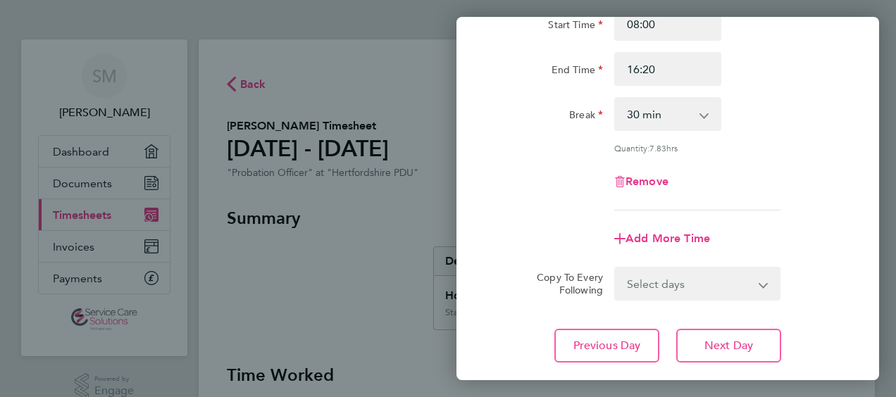
scroll to position [239, 0]
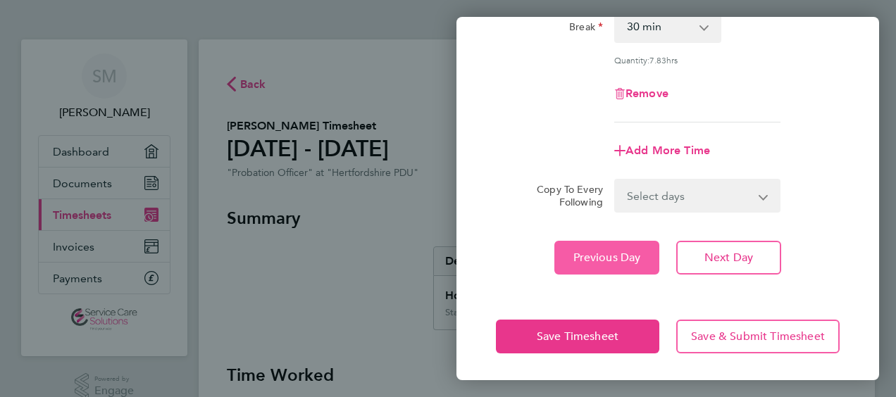
click at [579, 256] on span "Previous Day" at bounding box center [607, 258] width 68 height 14
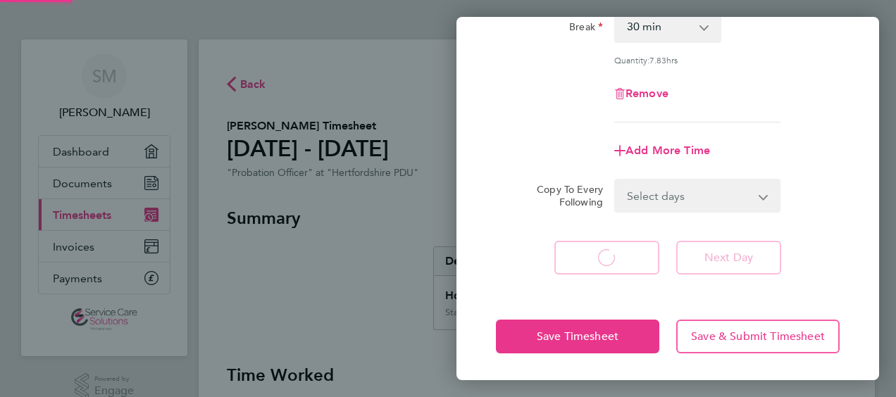
select select "30"
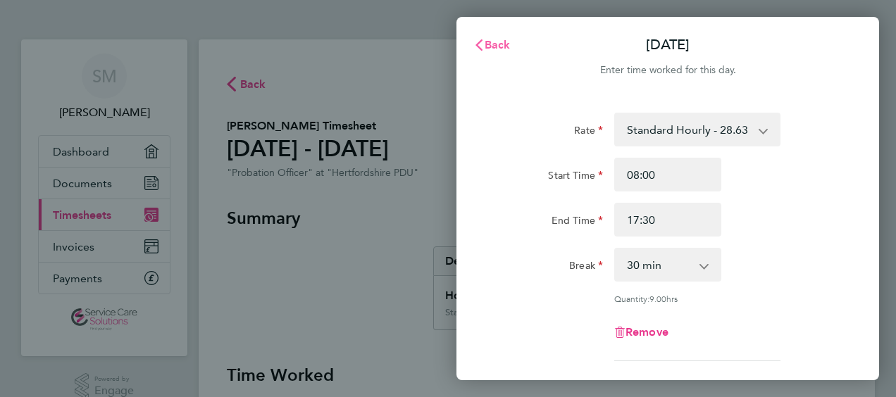
click at [492, 42] on span "Back" at bounding box center [498, 44] width 26 height 13
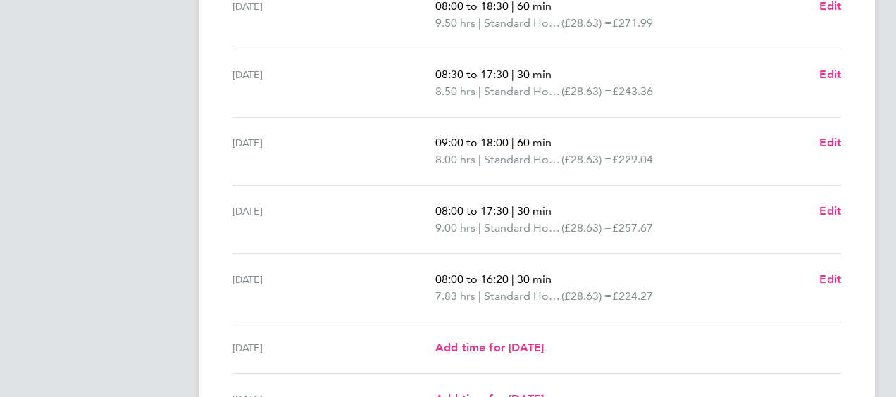
scroll to position [352, 0]
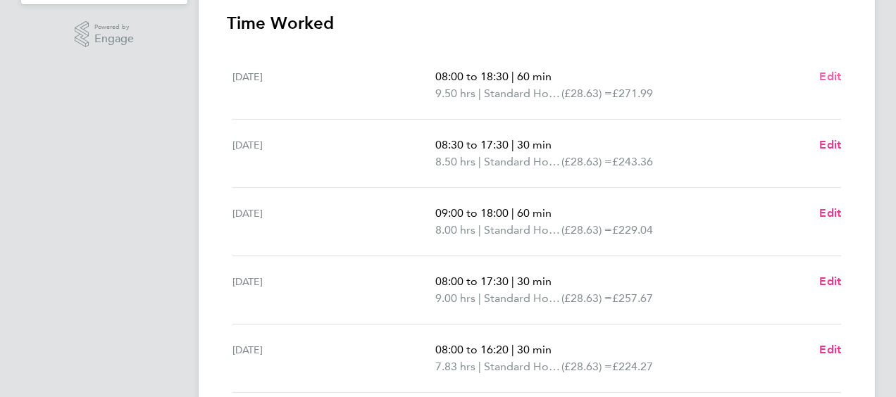
click at [828, 77] on span "Edit" at bounding box center [830, 76] width 22 height 13
select select "60"
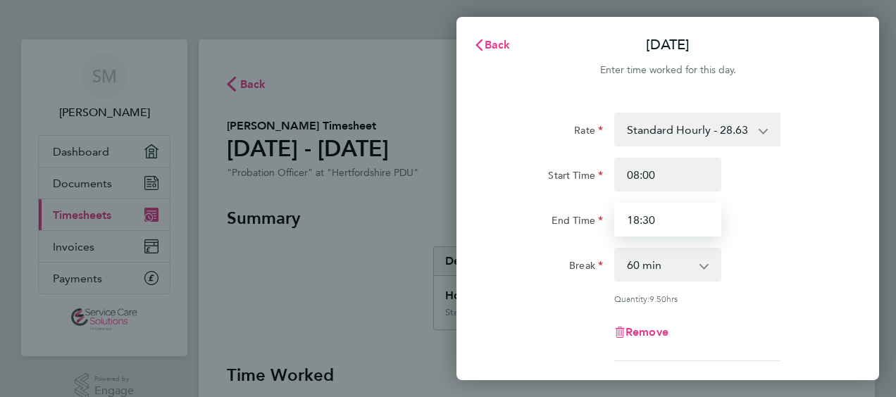
click at [679, 223] on input "18:30" at bounding box center [667, 220] width 107 height 34
type input "18:20"
click at [634, 270] on select "0 min 15 min 30 min 45 min 60 min 75 min 90 min" at bounding box center [659, 264] width 87 height 31
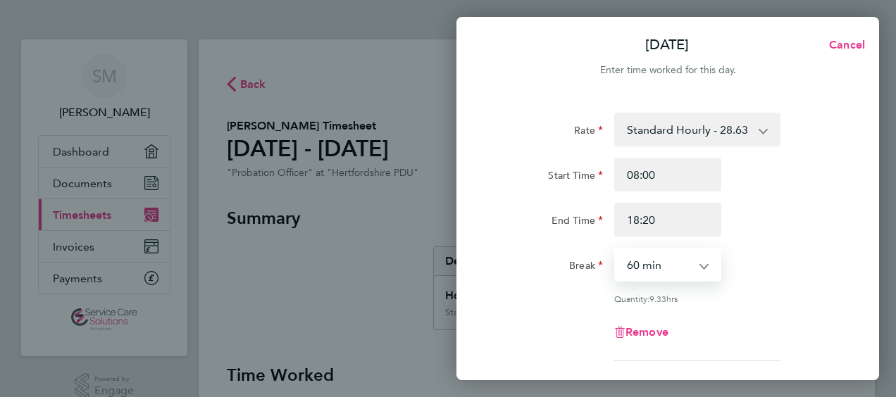
select select "45"
click at [616, 249] on select "0 min 15 min 30 min 45 min 60 min 75 min 90 min" at bounding box center [659, 264] width 87 height 31
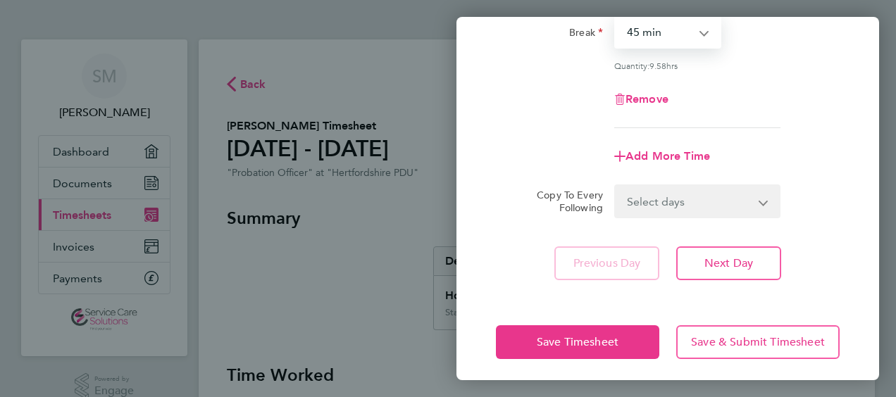
scroll to position [239, 0]
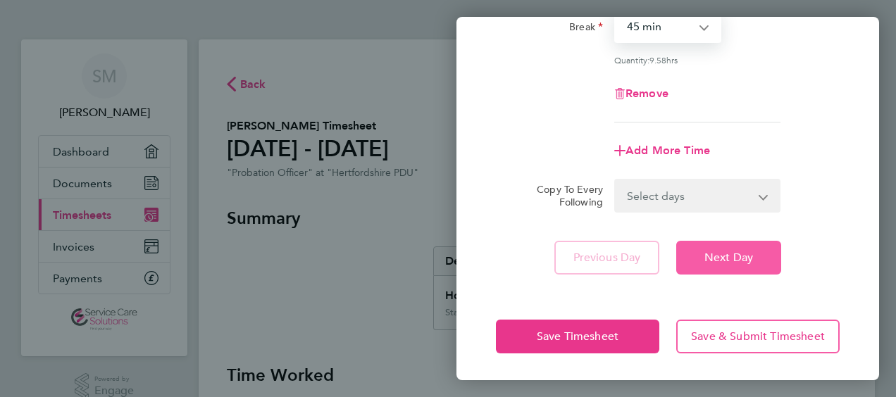
click at [728, 262] on span "Next Day" at bounding box center [728, 258] width 49 height 14
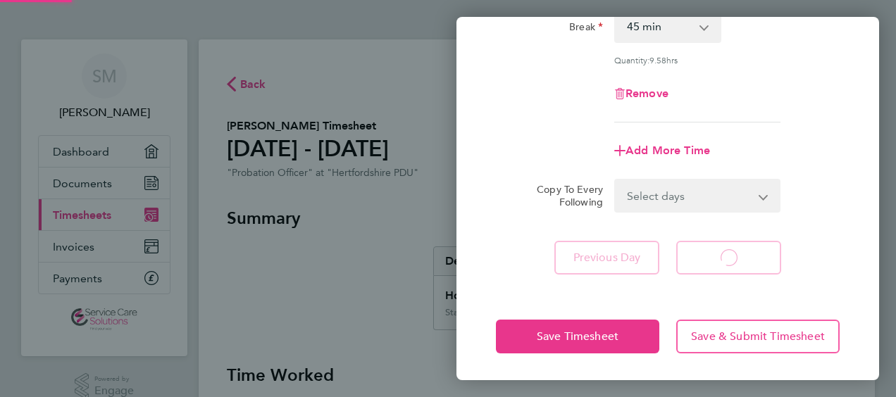
select select "30"
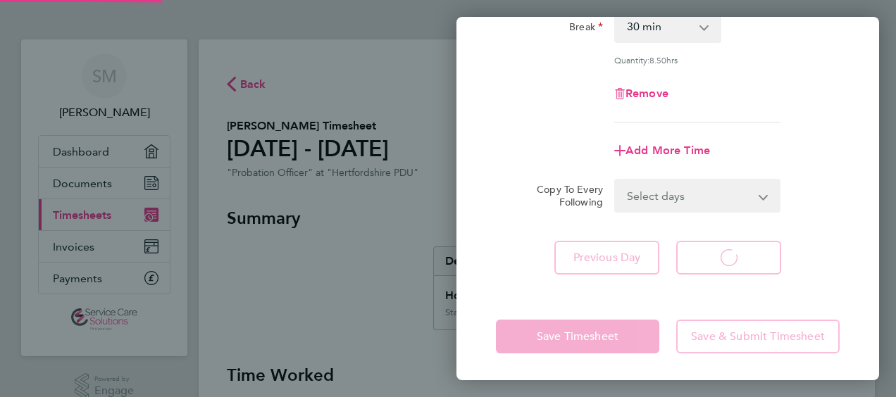
select select "30"
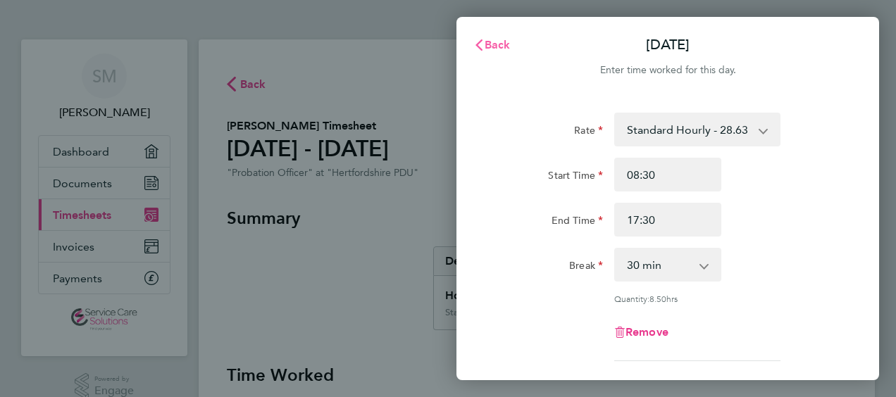
click at [501, 36] on button "Back" at bounding box center [491, 45] width 65 height 28
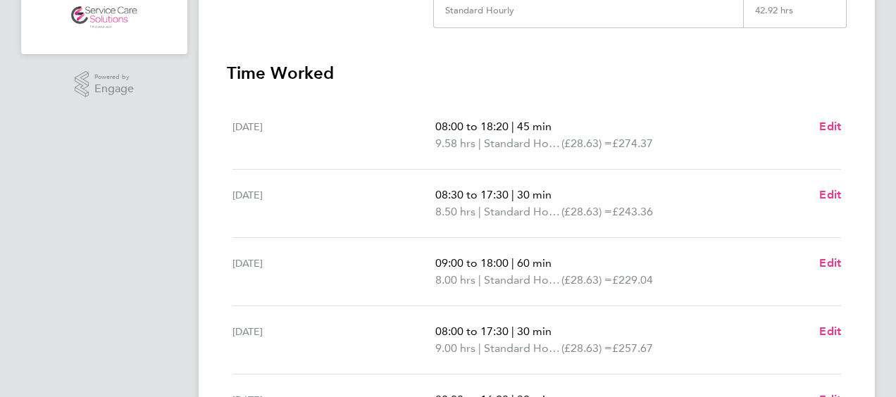
scroll to position [282, 0]
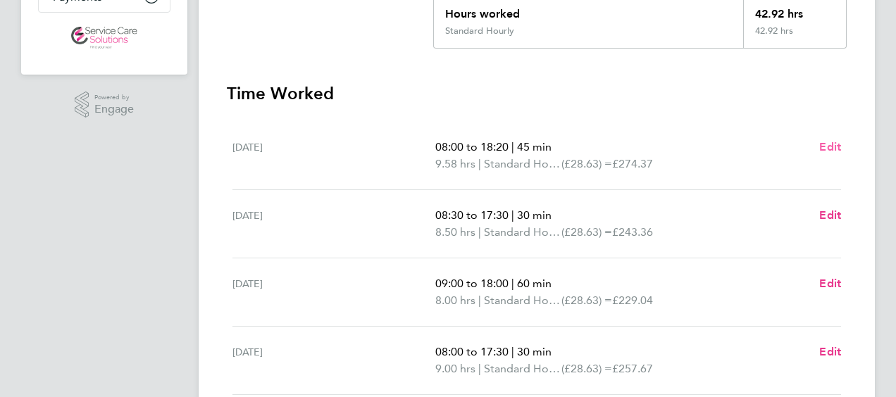
click at [828, 145] on span "Edit" at bounding box center [830, 146] width 22 height 13
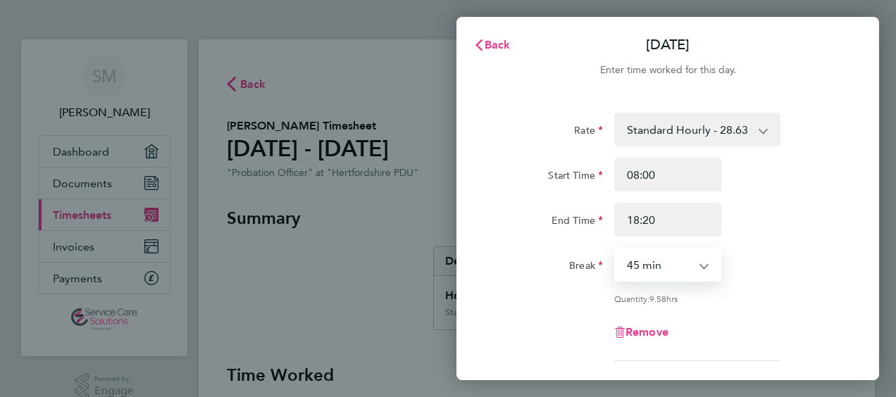
click at [659, 263] on select "0 min 15 min 30 min 45 min 60 min 75 min 90 min" at bounding box center [659, 264] width 87 height 31
select select "60"
click at [616, 249] on select "0 min 15 min 30 min 45 min 60 min 75 min 90 min" at bounding box center [659, 264] width 87 height 31
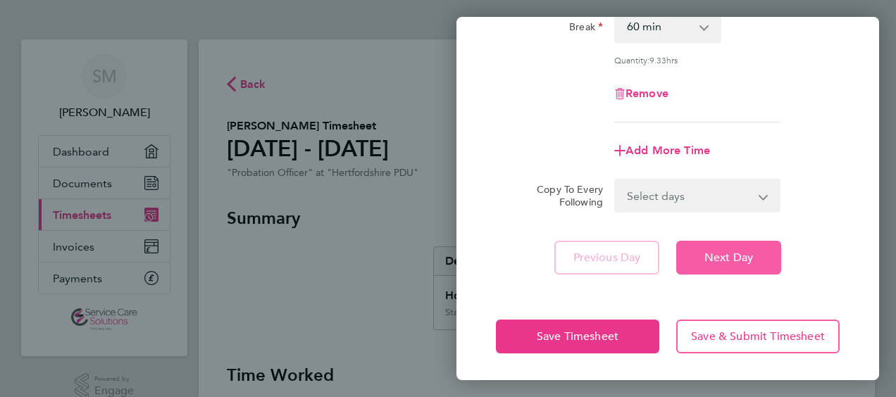
click at [725, 263] on button "Next Day" at bounding box center [728, 258] width 105 height 34
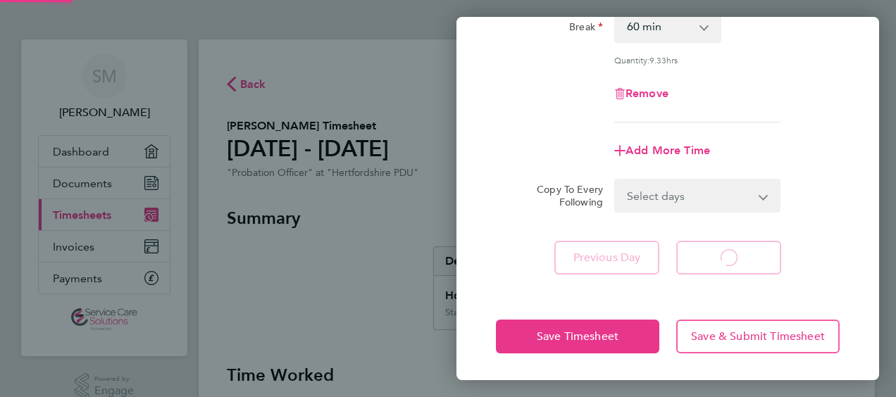
select select "30"
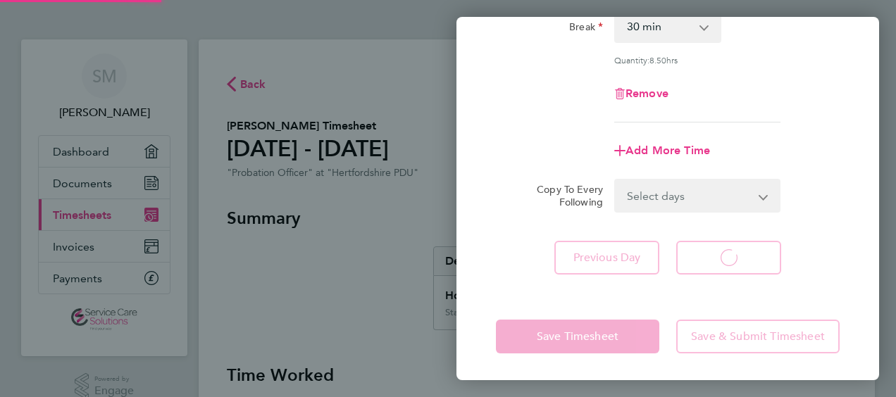
select select "30"
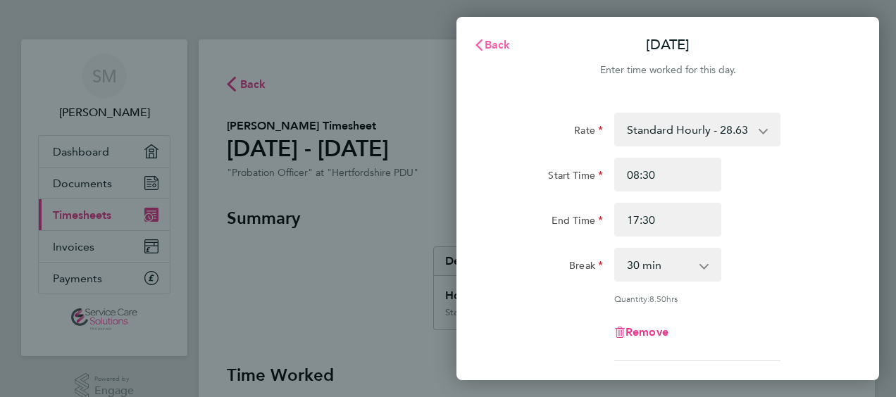
click at [504, 48] on span "Back" at bounding box center [498, 44] width 26 height 13
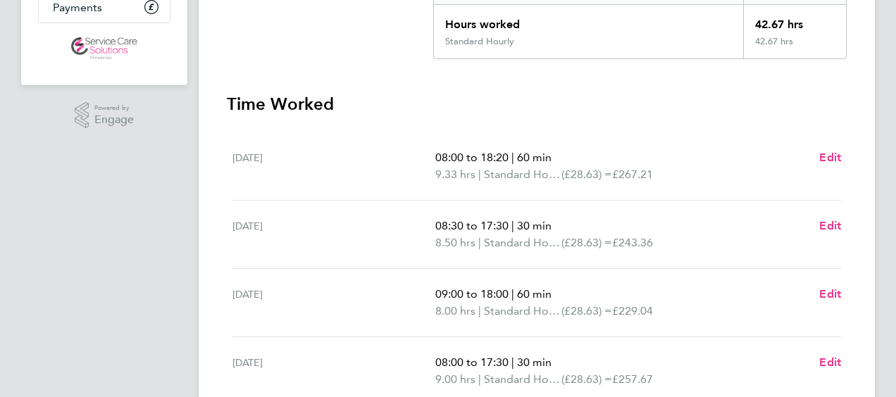
scroll to position [352, 0]
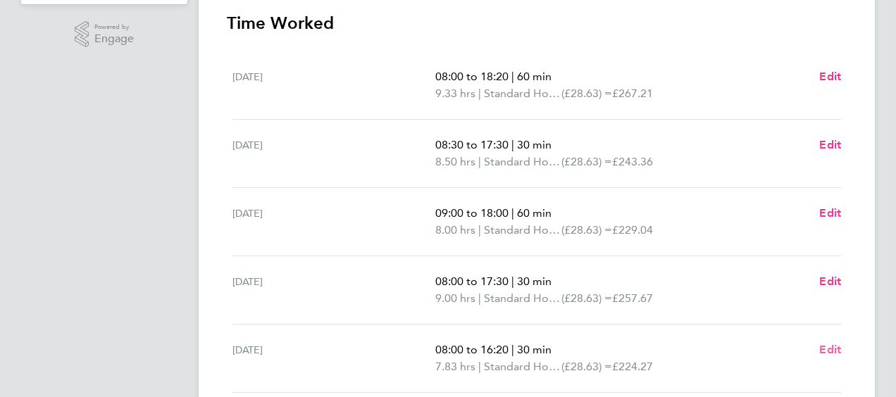
click at [827, 348] on span "Edit" at bounding box center [830, 349] width 22 height 13
select select "30"
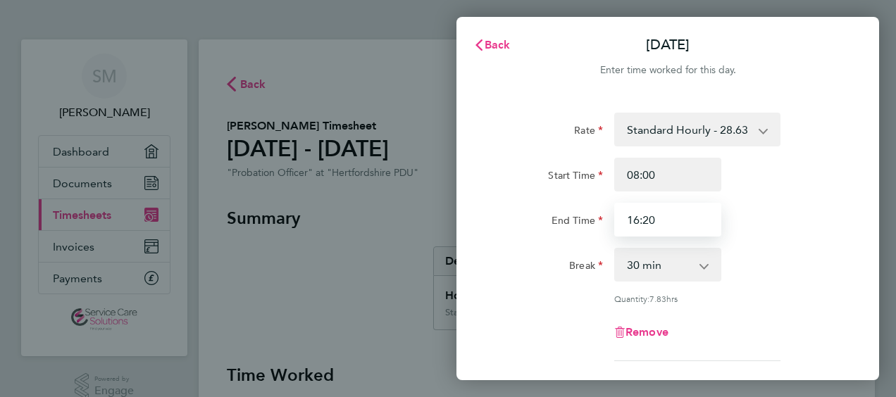
click at [680, 225] on input "16:20" at bounding box center [667, 220] width 107 height 34
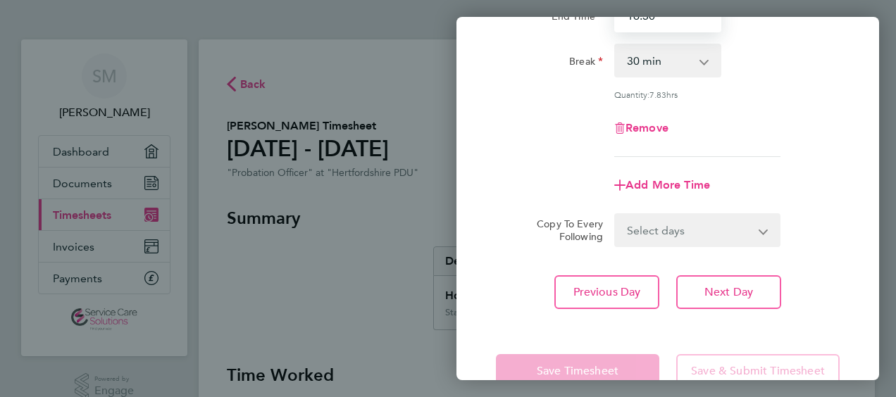
scroll to position [239, 0]
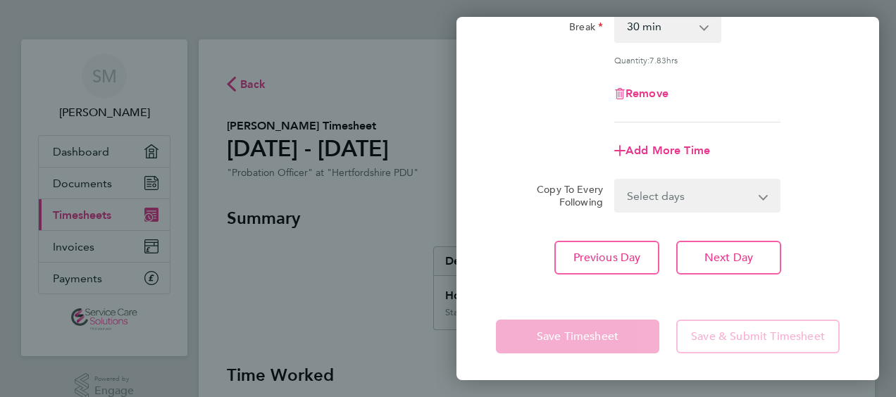
type input "16:30"
click at [711, 299] on div "Save Timesheet Save & Submit Timesheet" at bounding box center [667, 337] width 423 height 90
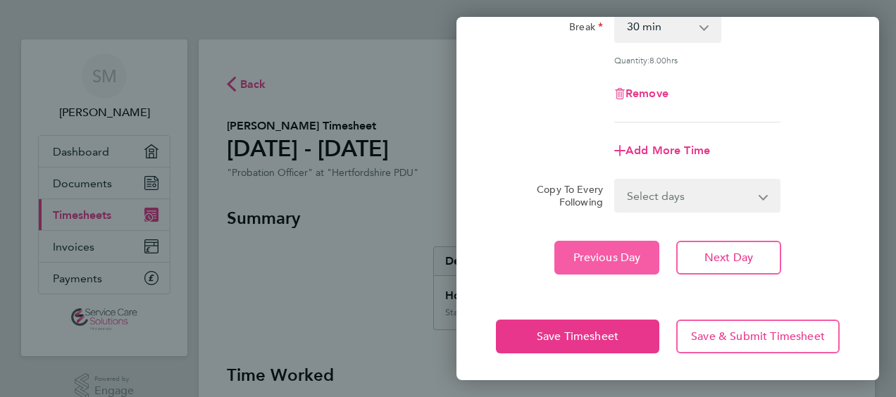
click at [597, 263] on button "Previous Day" at bounding box center [606, 258] width 105 height 34
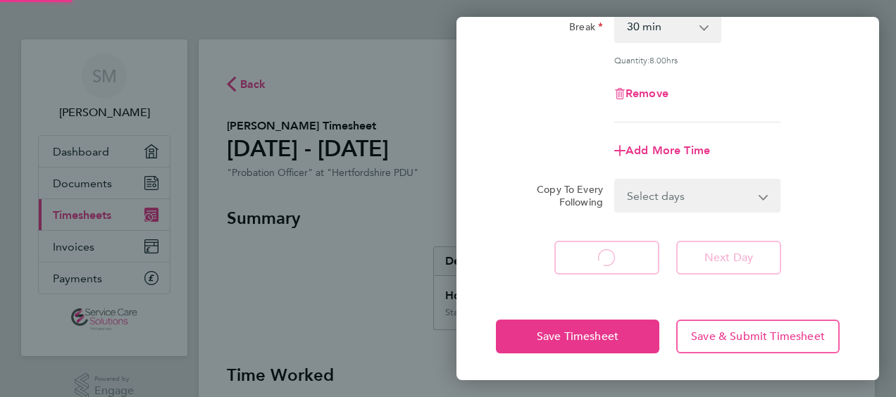
select select "30"
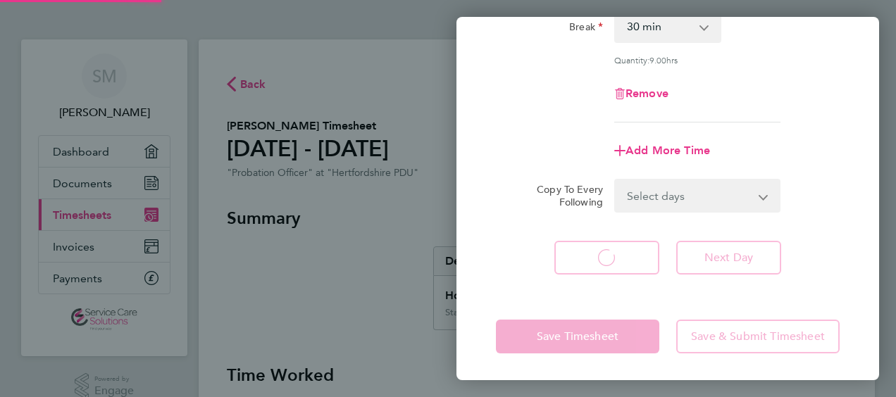
select select "30"
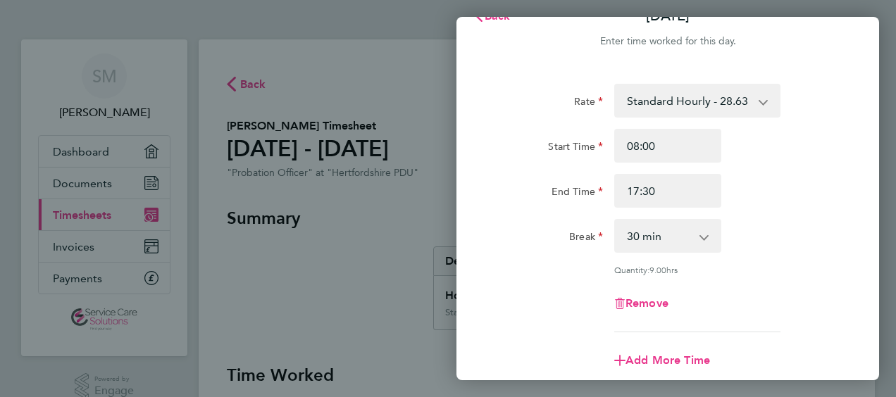
scroll to position [27, 0]
click at [487, 20] on span "Back" at bounding box center [498, 17] width 26 height 13
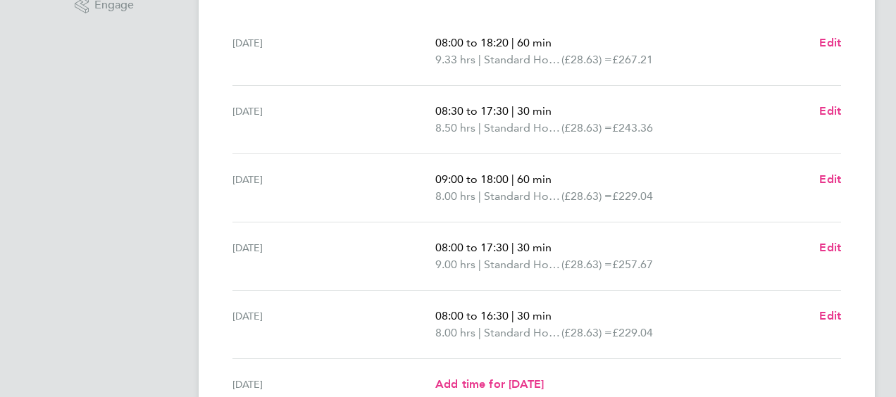
scroll to position [352, 0]
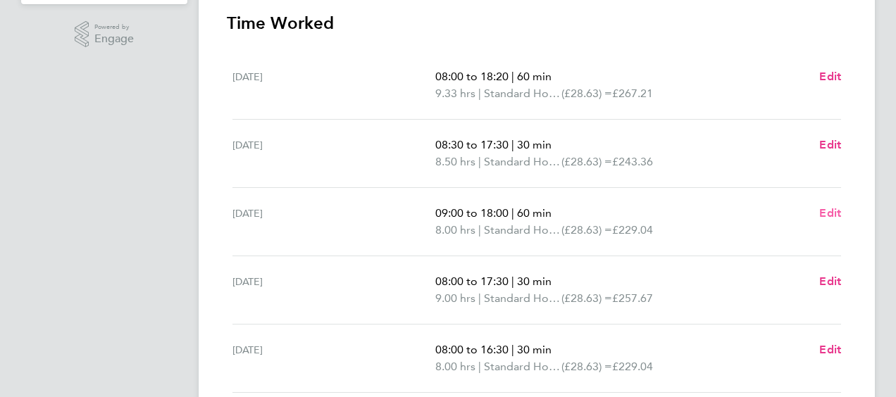
click at [828, 216] on span "Edit" at bounding box center [830, 212] width 22 height 13
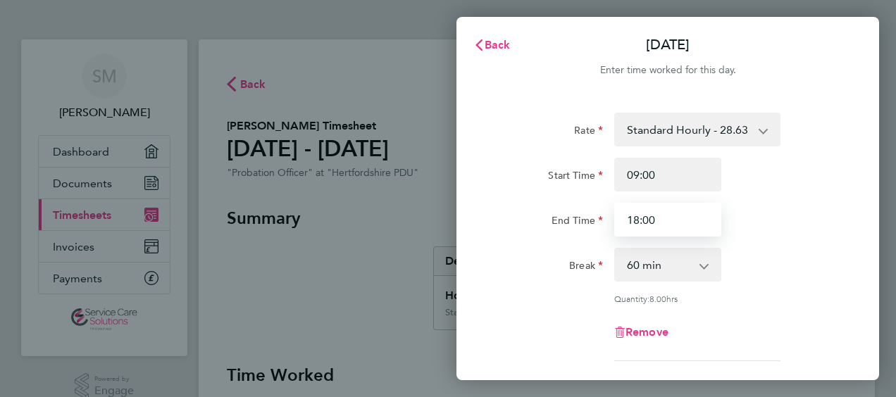
click at [688, 226] on input "18:00" at bounding box center [667, 220] width 107 height 34
click at [688, 264] on select "0 min 15 min 30 min 45 min 60 min 75 min 90 min" at bounding box center [659, 264] width 87 height 31
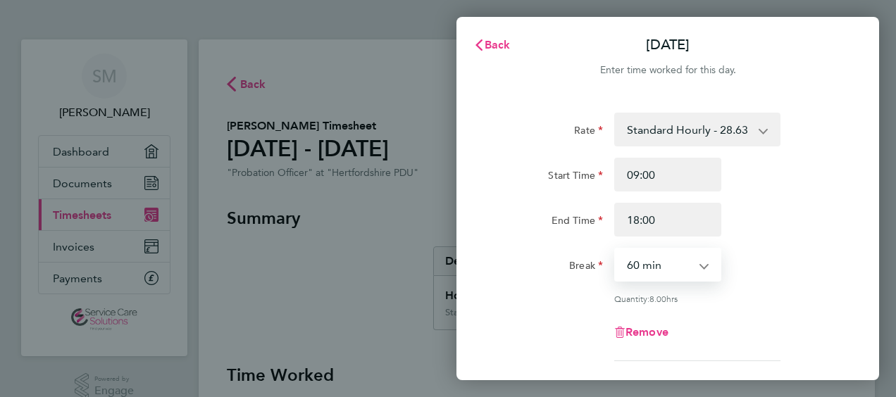
select select "45"
click at [616, 249] on select "0 min 15 min 30 min 45 min 60 min 75 min 90 min" at bounding box center [659, 264] width 87 height 31
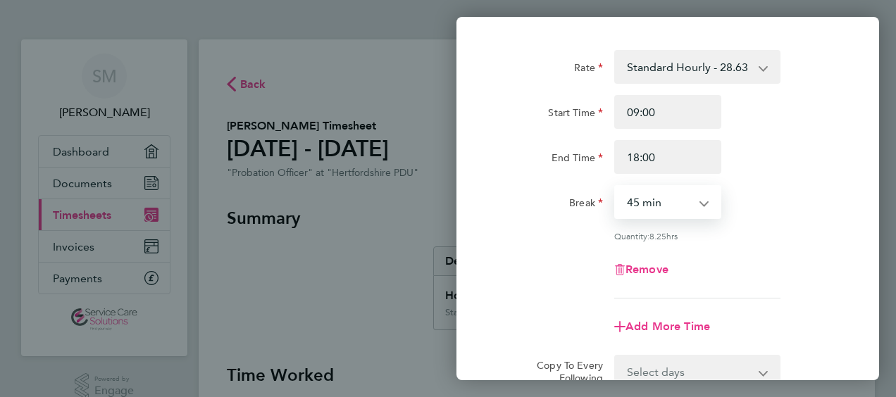
scroll to position [211, 0]
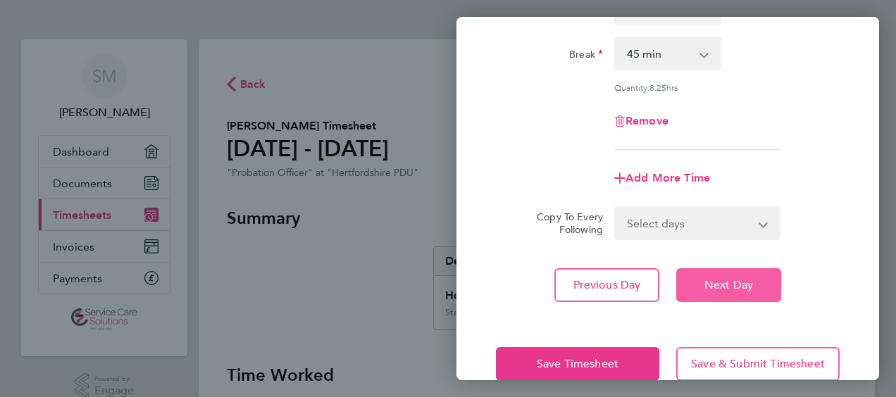
click at [728, 288] on span "Next Day" at bounding box center [728, 285] width 49 height 14
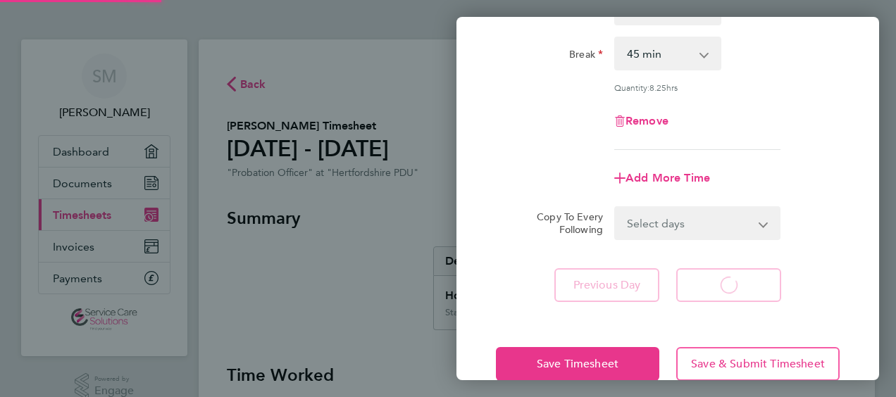
select select "30"
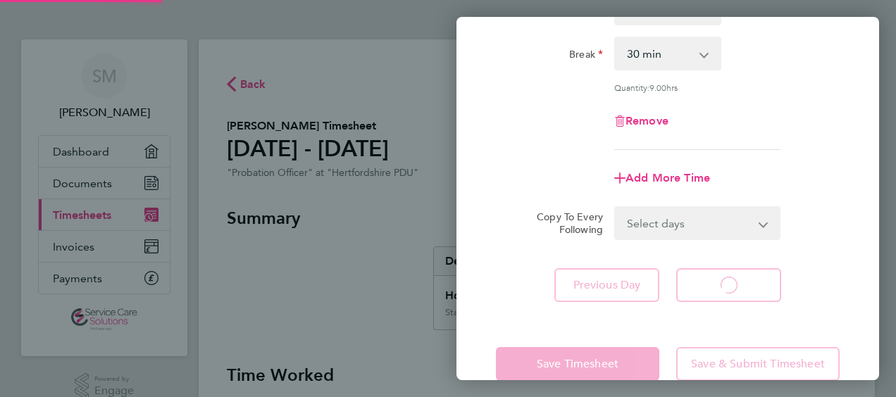
select select "30"
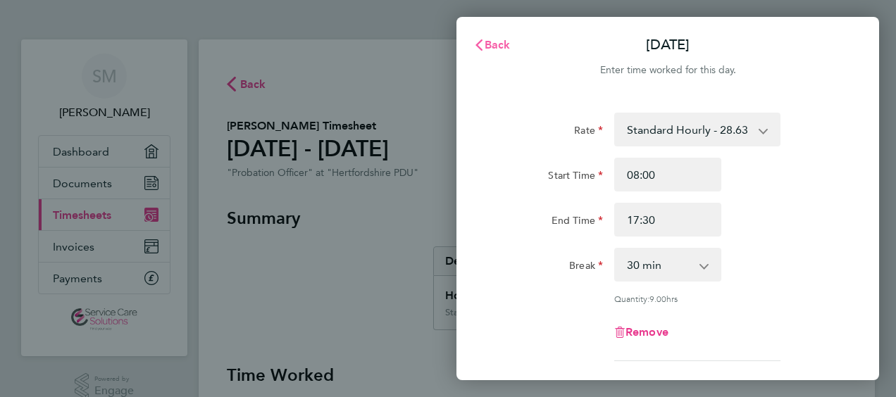
click at [499, 39] on span "Back" at bounding box center [498, 44] width 26 height 13
